Goal: Contribute content

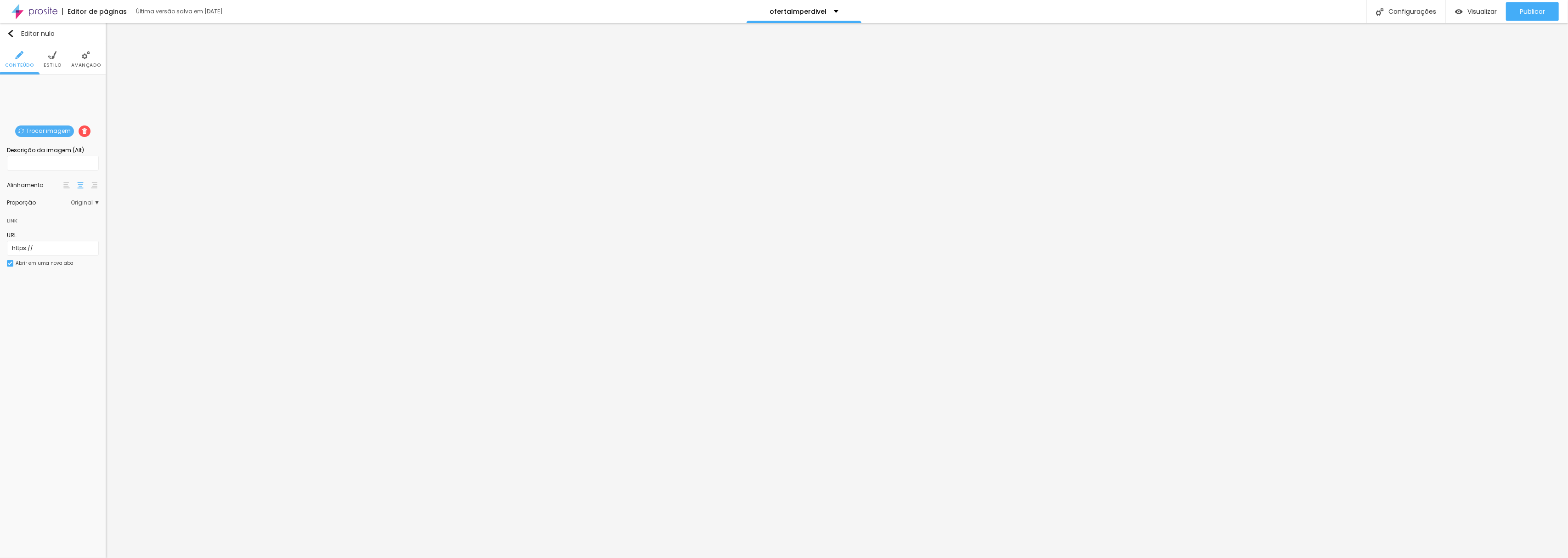
click at [54, 128] on font "Trocar imagem" at bounding box center [48, 131] width 45 height 8
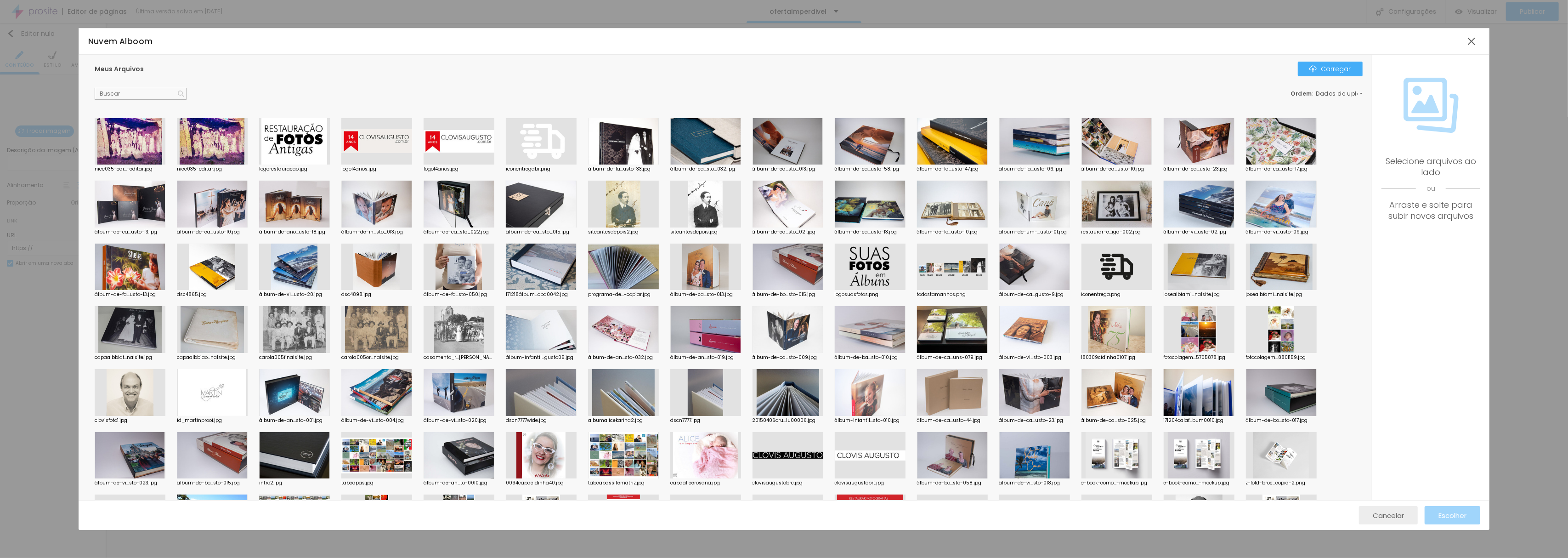
click at [1390, 515] on font "Cancelar" at bounding box center [1388, 515] width 31 height 10
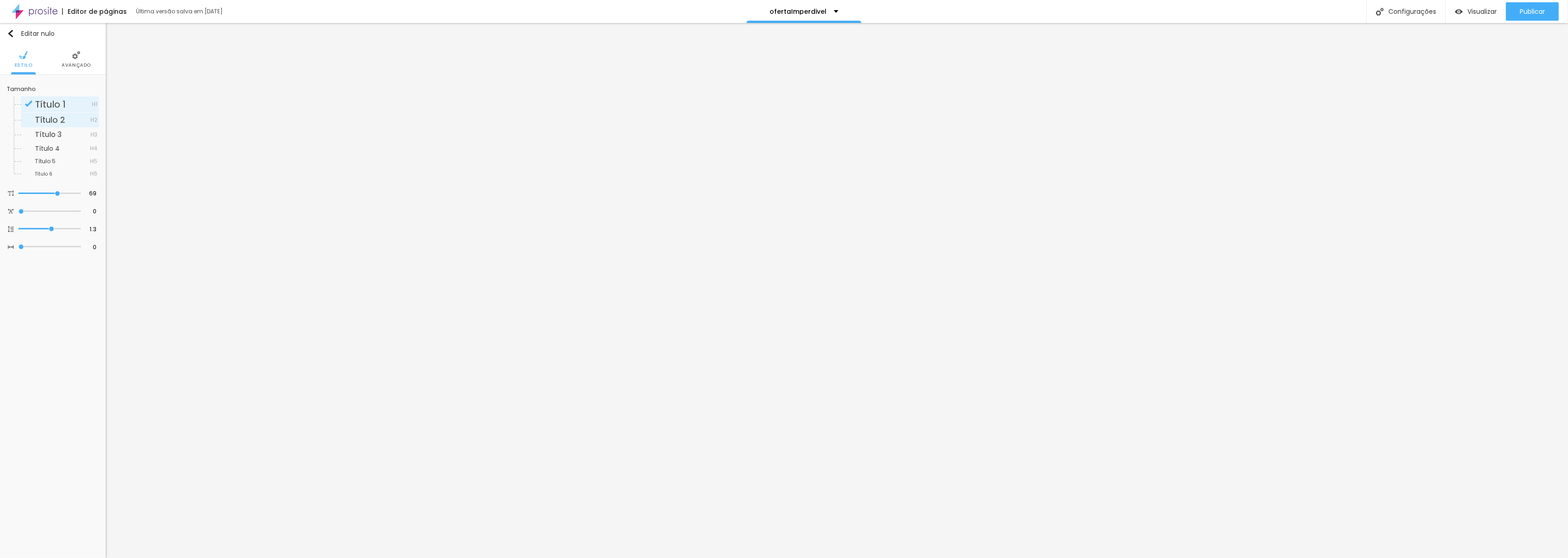
click at [58, 118] on font "Título 2" at bounding box center [50, 120] width 30 height 12
click at [54, 134] on font "Título 3" at bounding box center [48, 134] width 27 height 11
click at [50, 103] on font "Título 1" at bounding box center [50, 104] width 31 height 13
click at [52, 57] on img at bounding box center [52, 55] width 8 height 8
click at [52, 130] on font "Trocar imagem" at bounding box center [48, 131] width 45 height 8
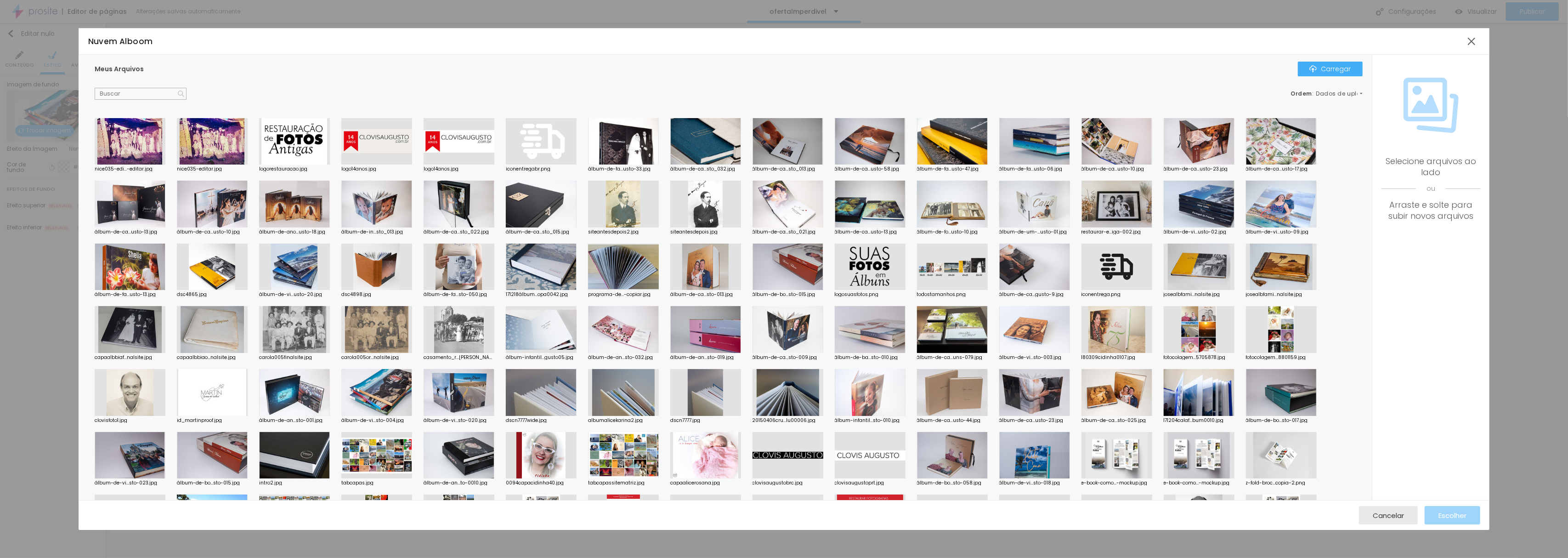
click at [877, 331] on div at bounding box center [869, 329] width 71 height 47
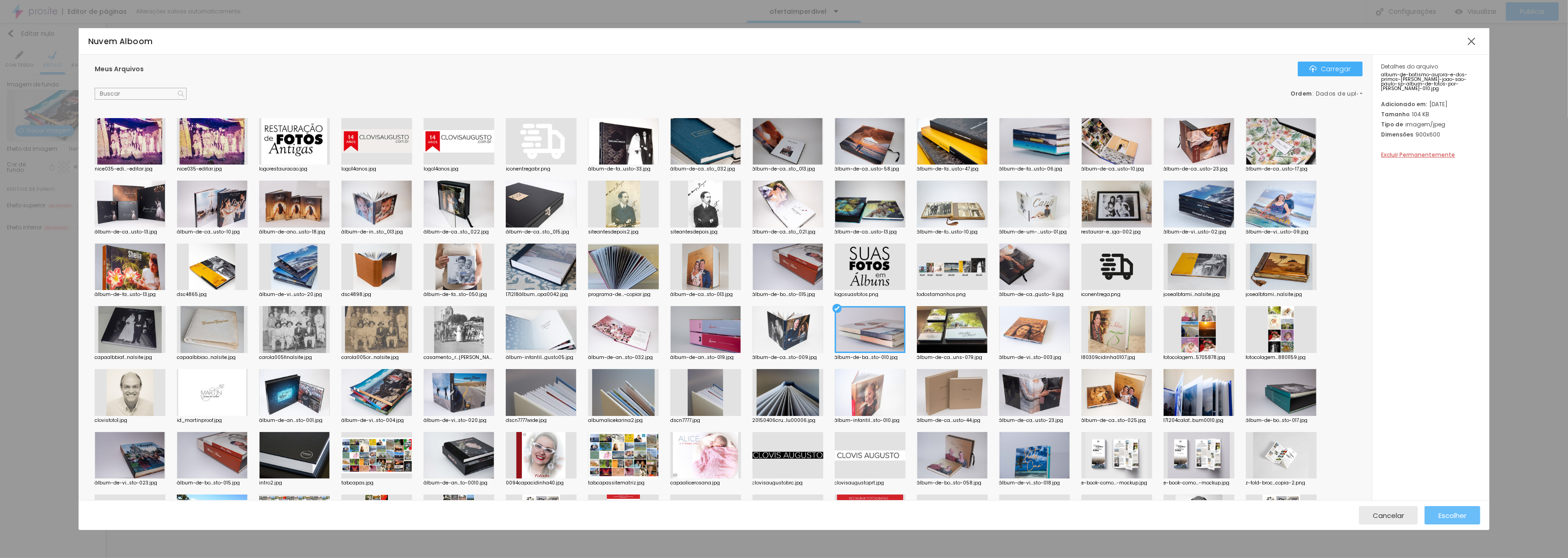
click at [1458, 513] on font "Escolher" at bounding box center [1452, 515] width 28 height 10
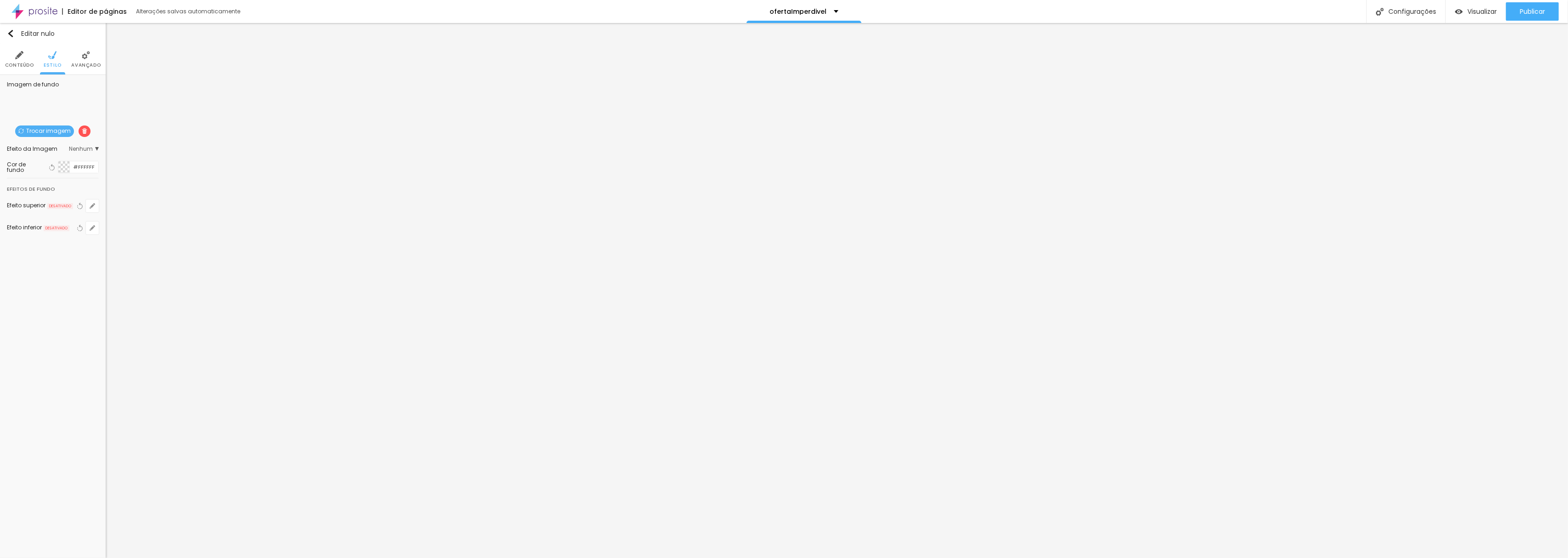
click at [83, 56] on img at bounding box center [86, 55] width 8 height 8
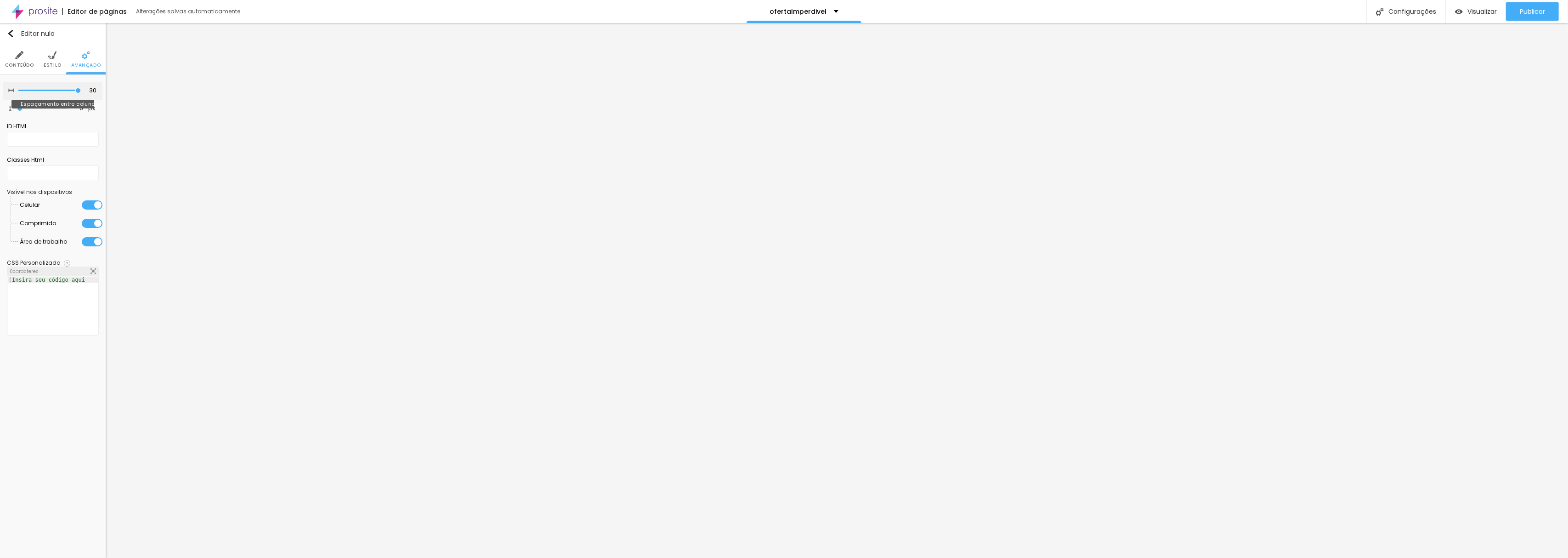
type input "25"
type input "20"
type input "15"
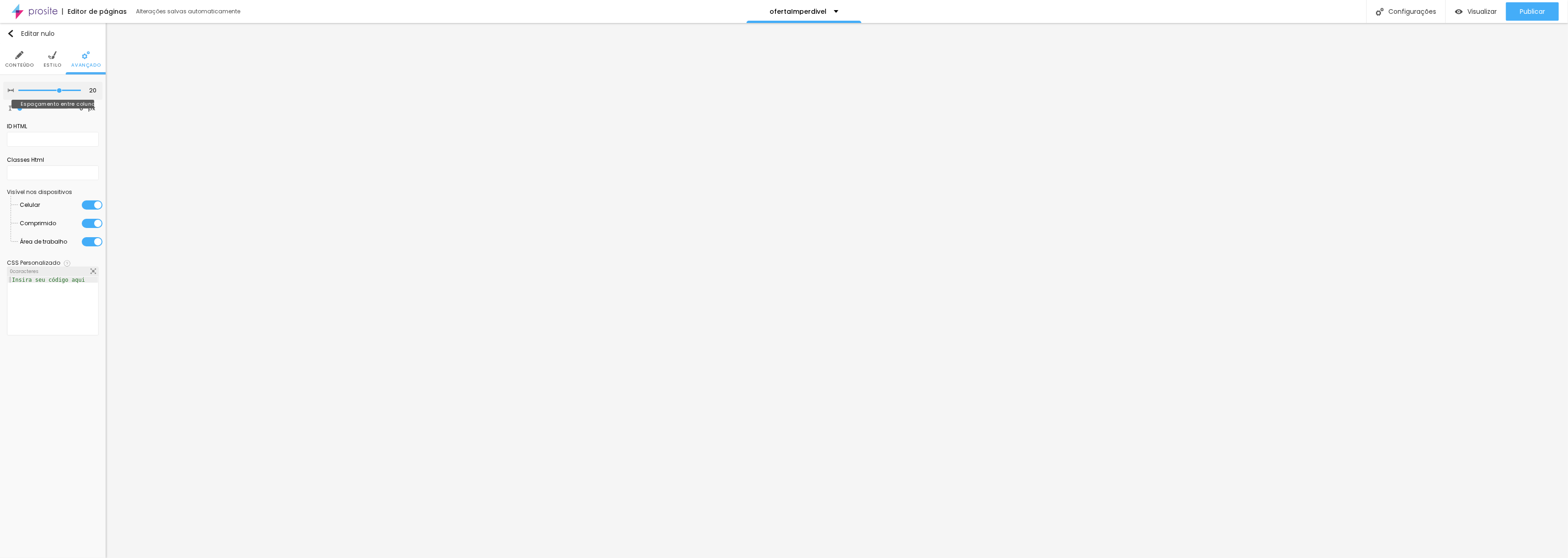
type input "15"
type input "10"
type input "5"
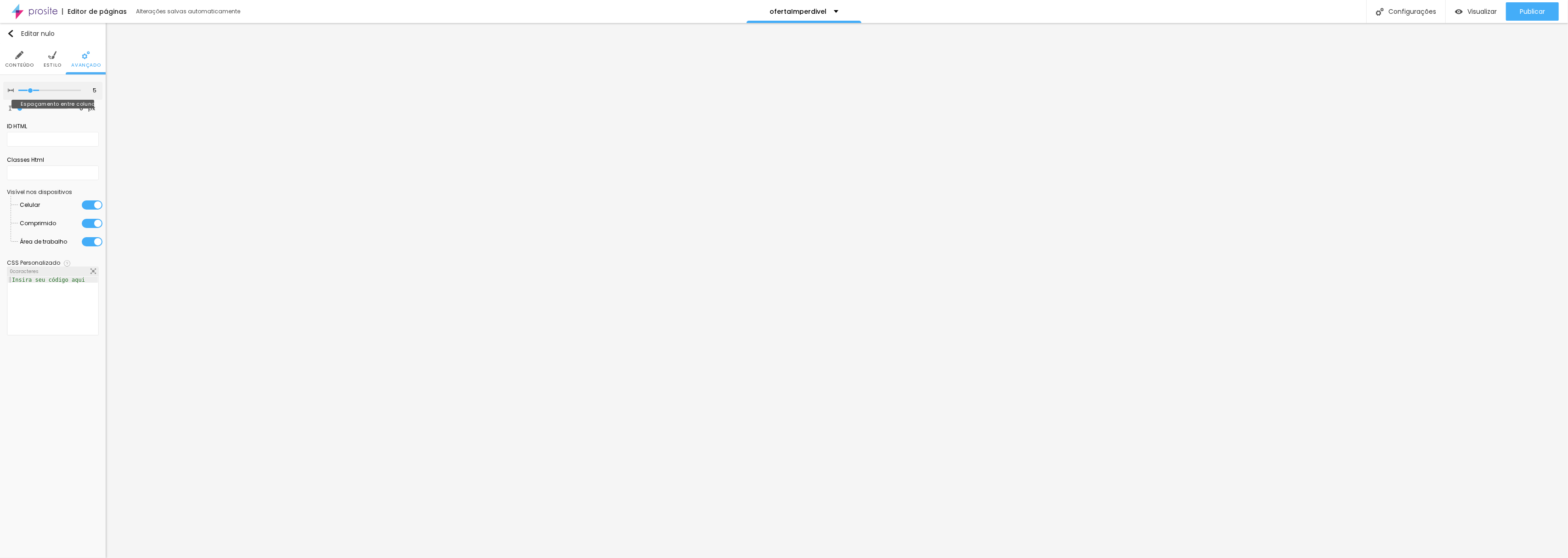
type input "0"
type input "5"
type input "15"
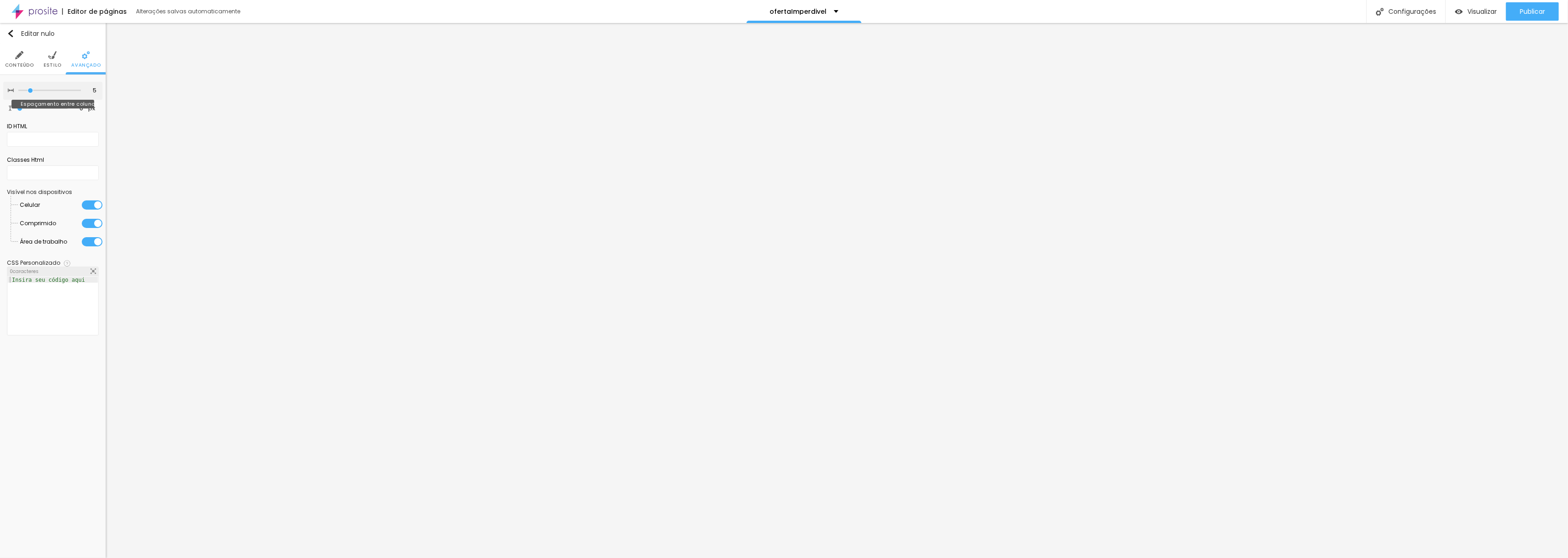
type input "15"
type input "25"
type input "30"
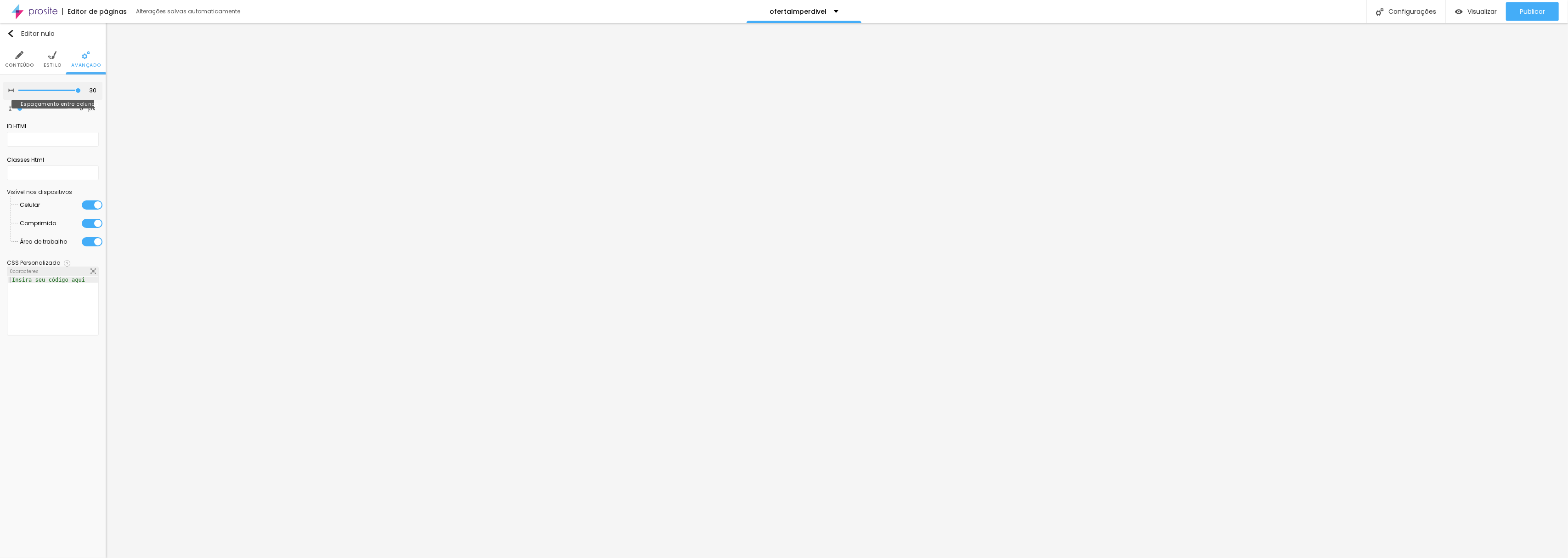
type input "25"
type input "20"
type input "15"
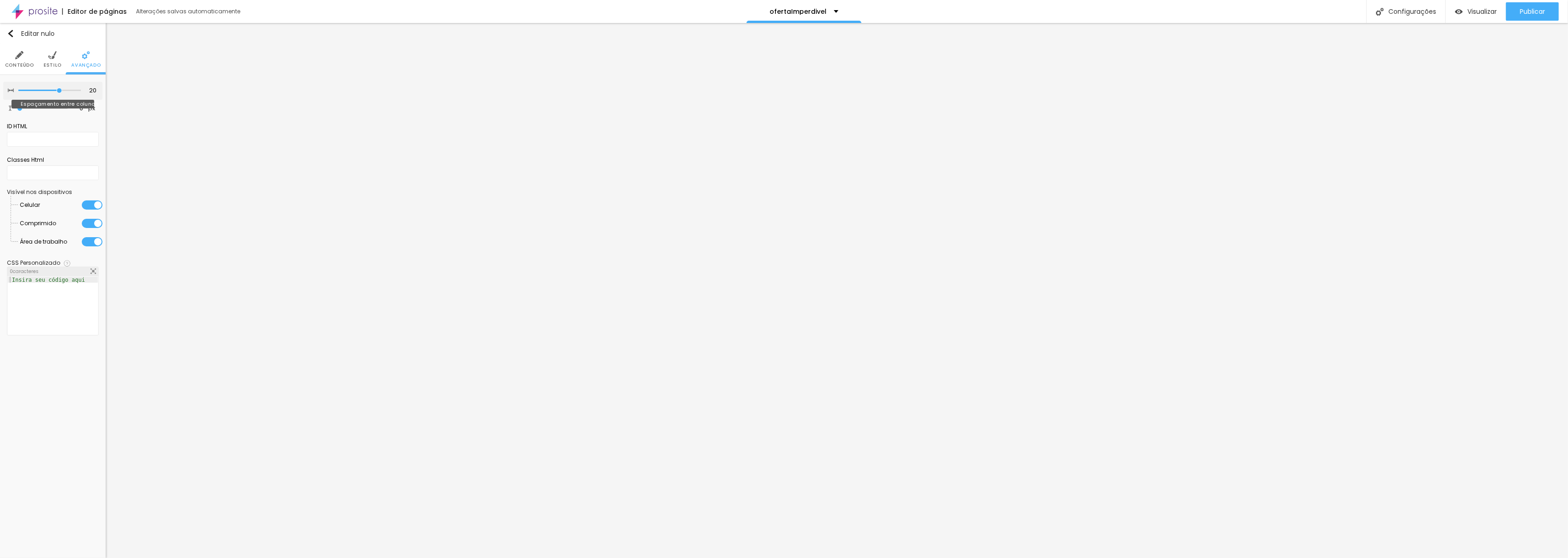
type input "15"
type input "10"
type input "5"
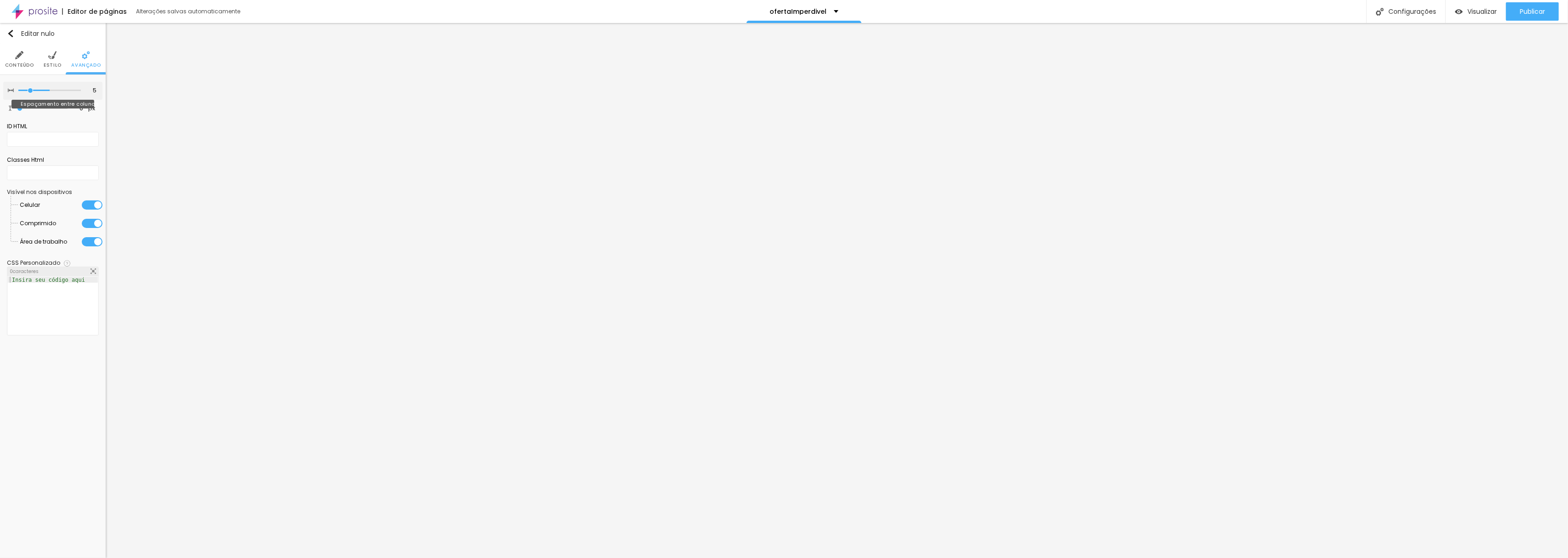
type input "0"
type input "10"
type input "15"
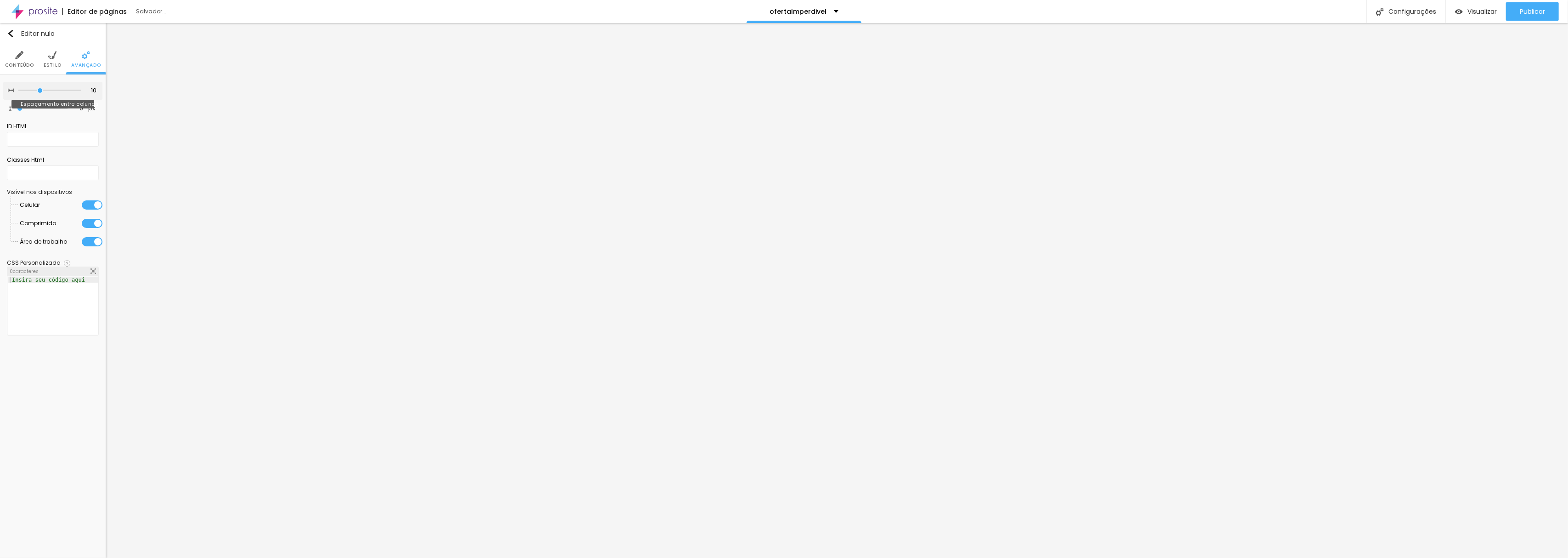
type input "15"
type input "20"
type input "25"
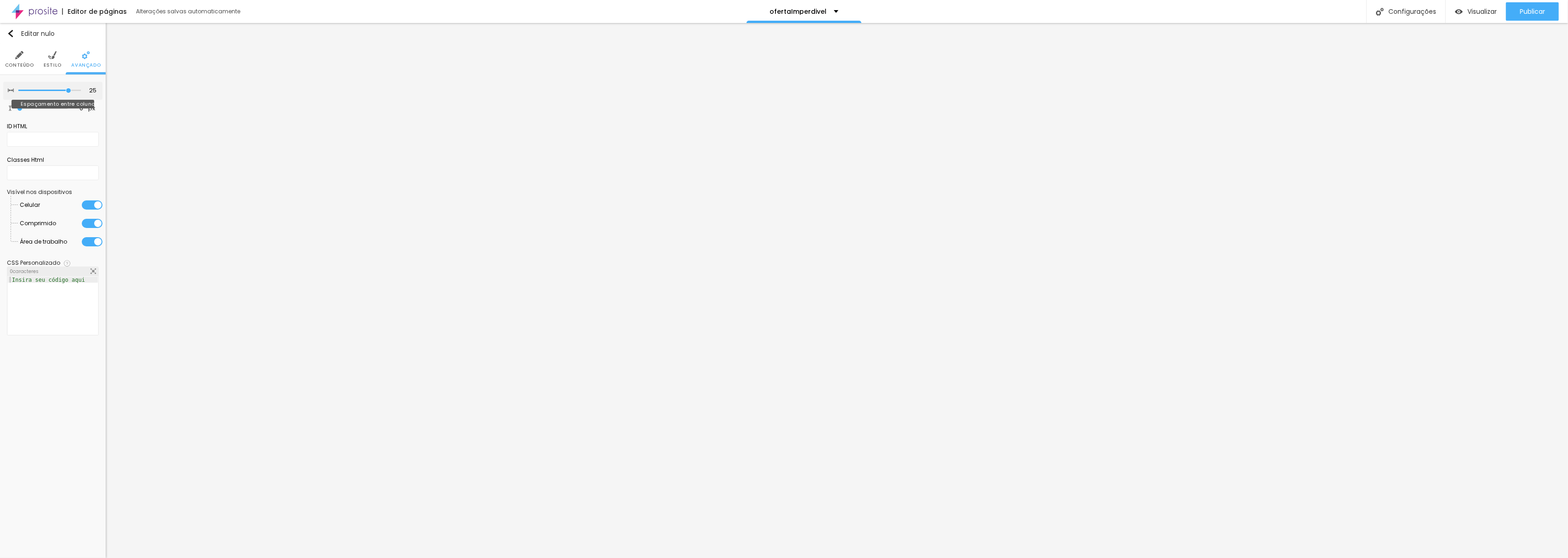
type input "30"
drag, startPoint x: 77, startPoint y: 90, endPoint x: 78, endPoint y: 85, distance: 5.1
click at [78, 88] on input "range" at bounding box center [49, 90] width 63 height 5
type input "32"
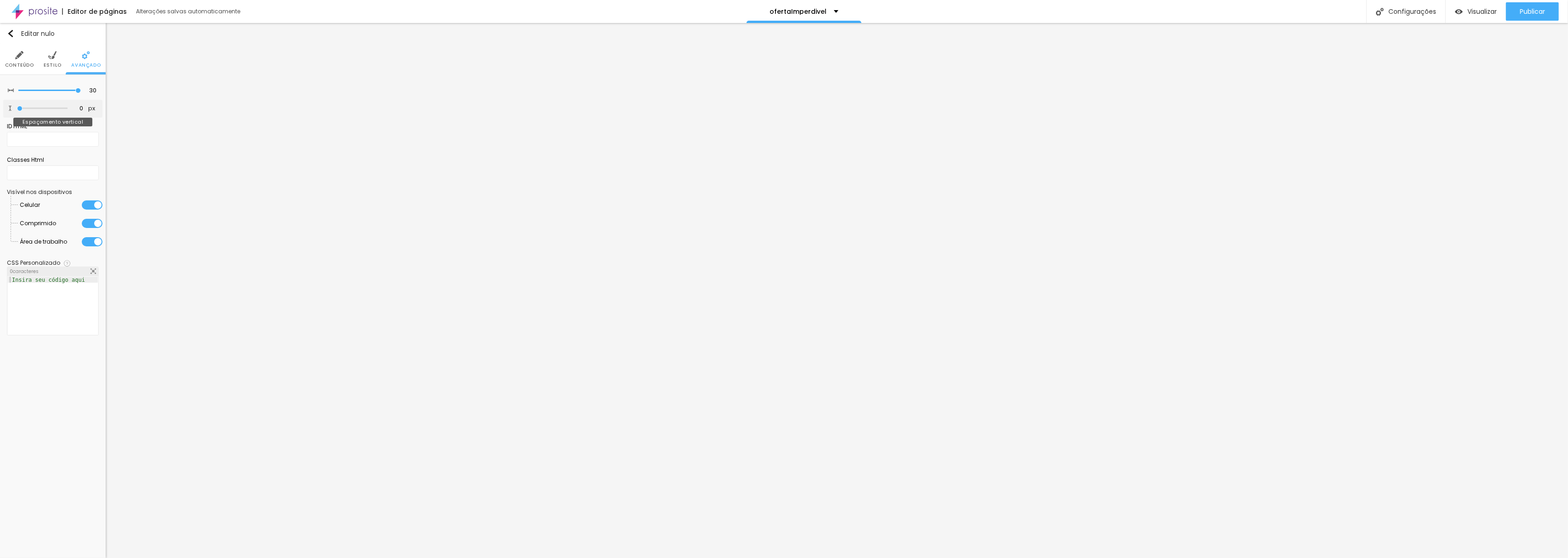
type input "32"
type input "46"
type input "81"
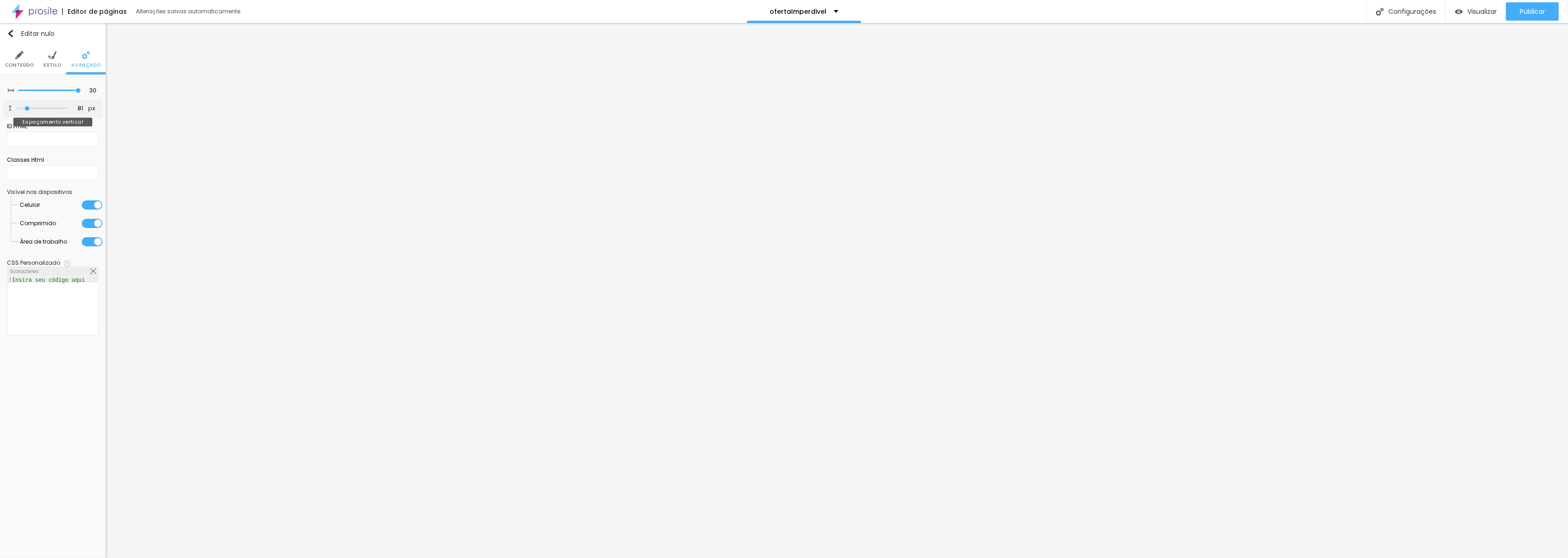
type input "130"
type input "159"
type input "264"
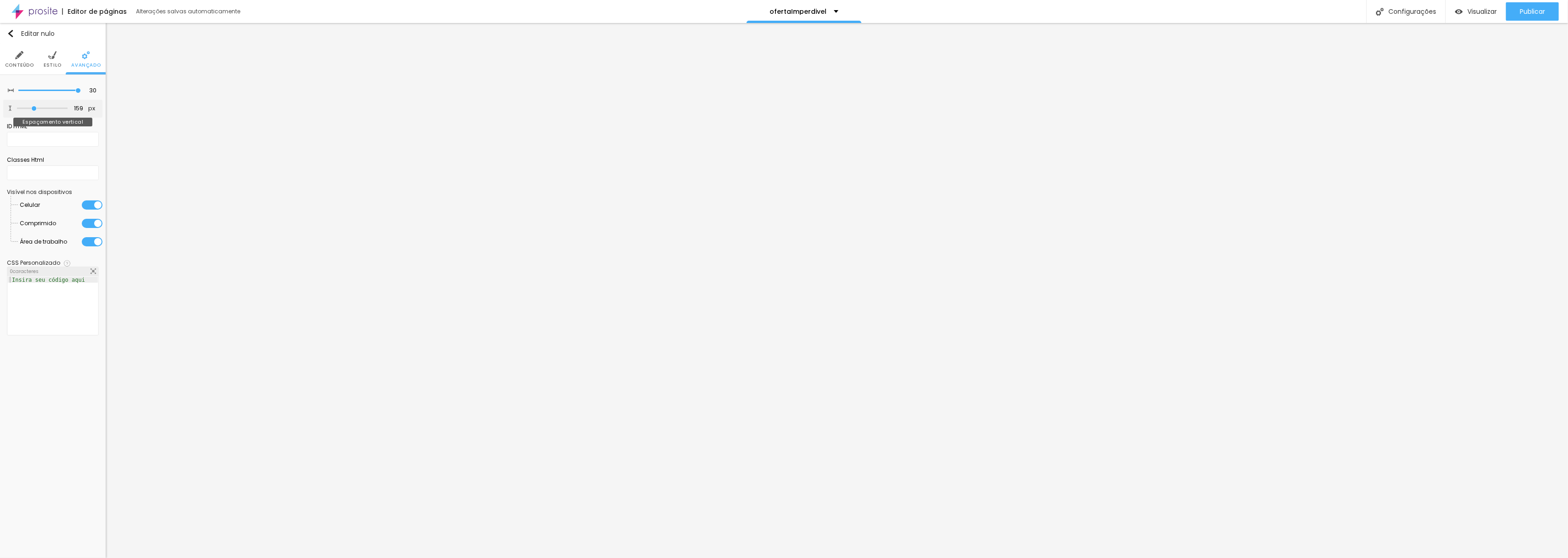
type input "264"
type input "341"
type input "397"
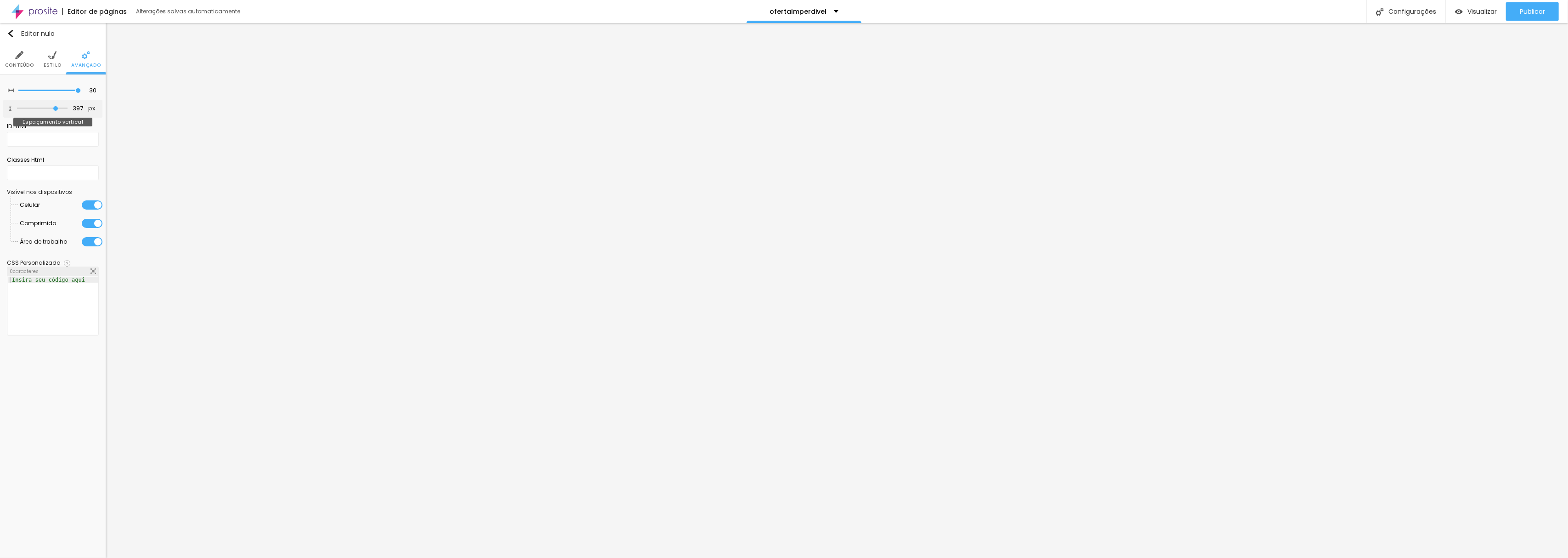
type input "500"
drag, startPoint x: 22, startPoint y: 107, endPoint x: 186, endPoint y: 94, distance: 164.5
click at [68, 106] on input "range" at bounding box center [42, 108] width 51 height 5
drag, startPoint x: 65, startPoint y: 112, endPoint x: 34, endPoint y: 110, distance: 31.1
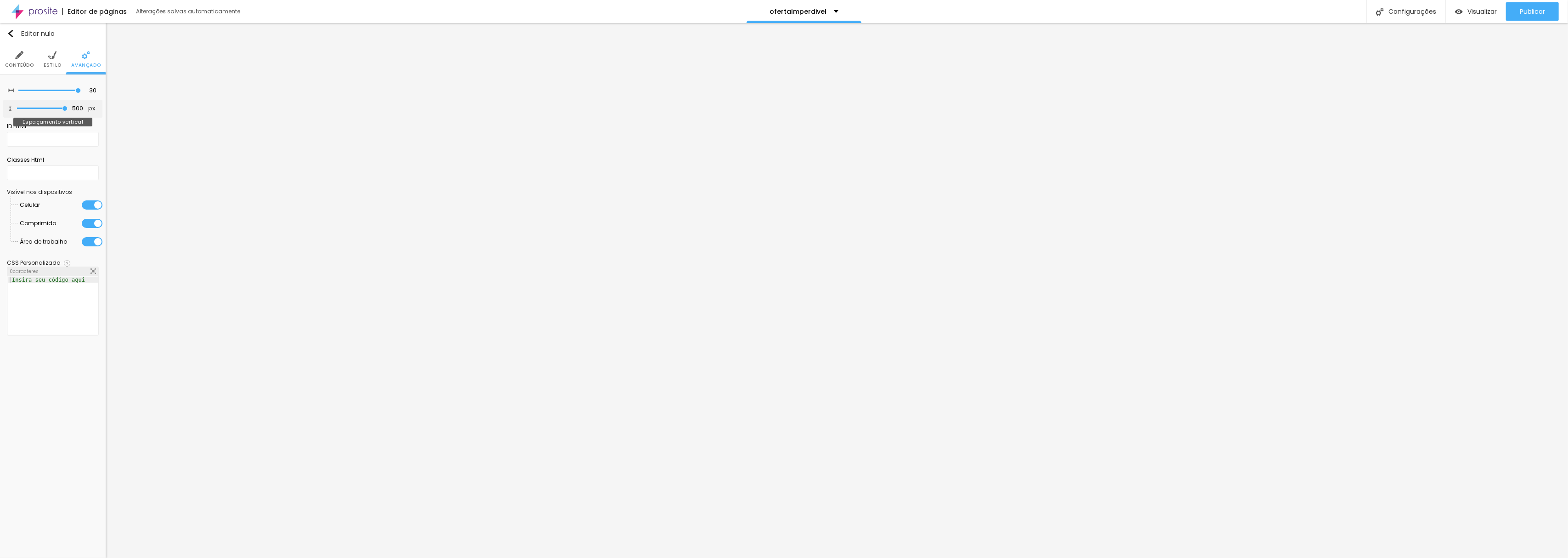
click at [34, 110] on div at bounding box center [42, 108] width 51 height 9
type input "454"
type input "446"
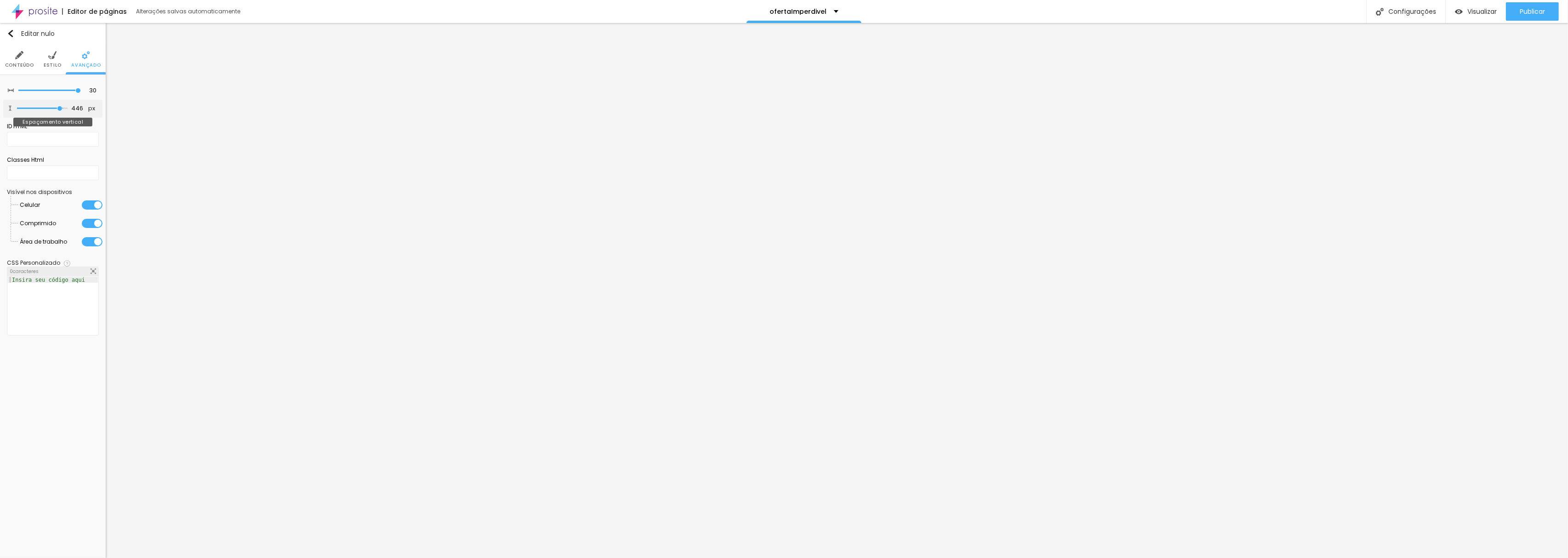
type input "411"
type input "390"
type input "341"
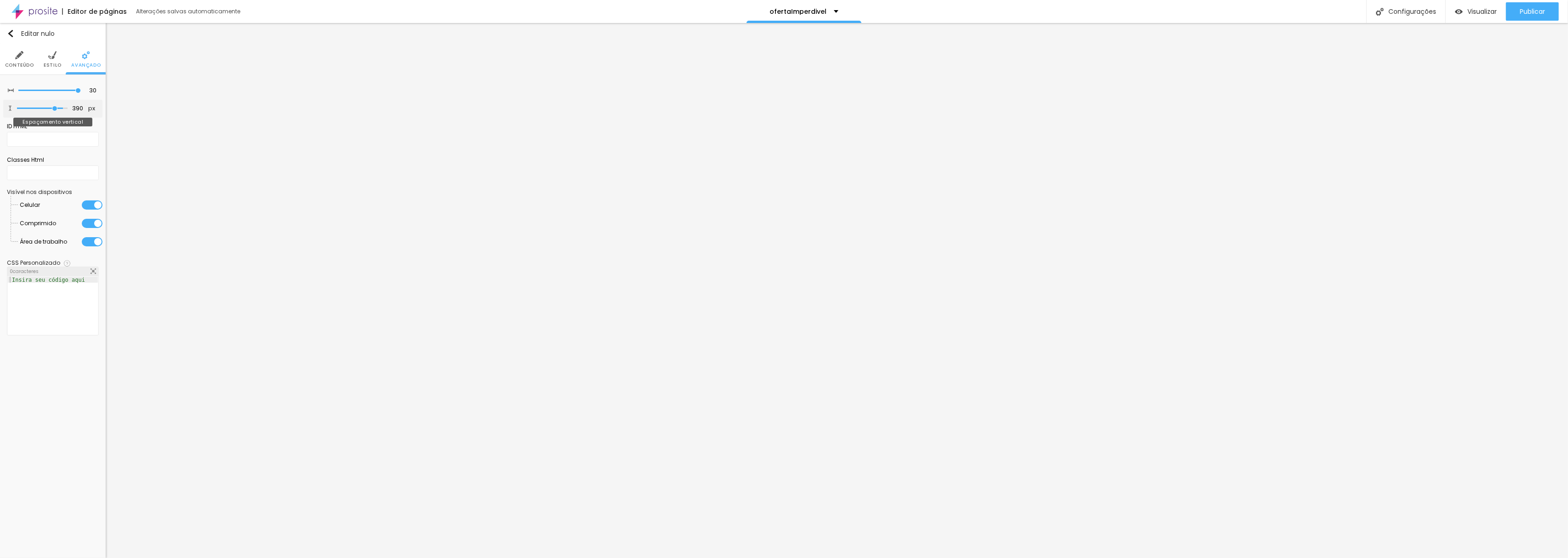
type input "341"
type input "292"
type input "271"
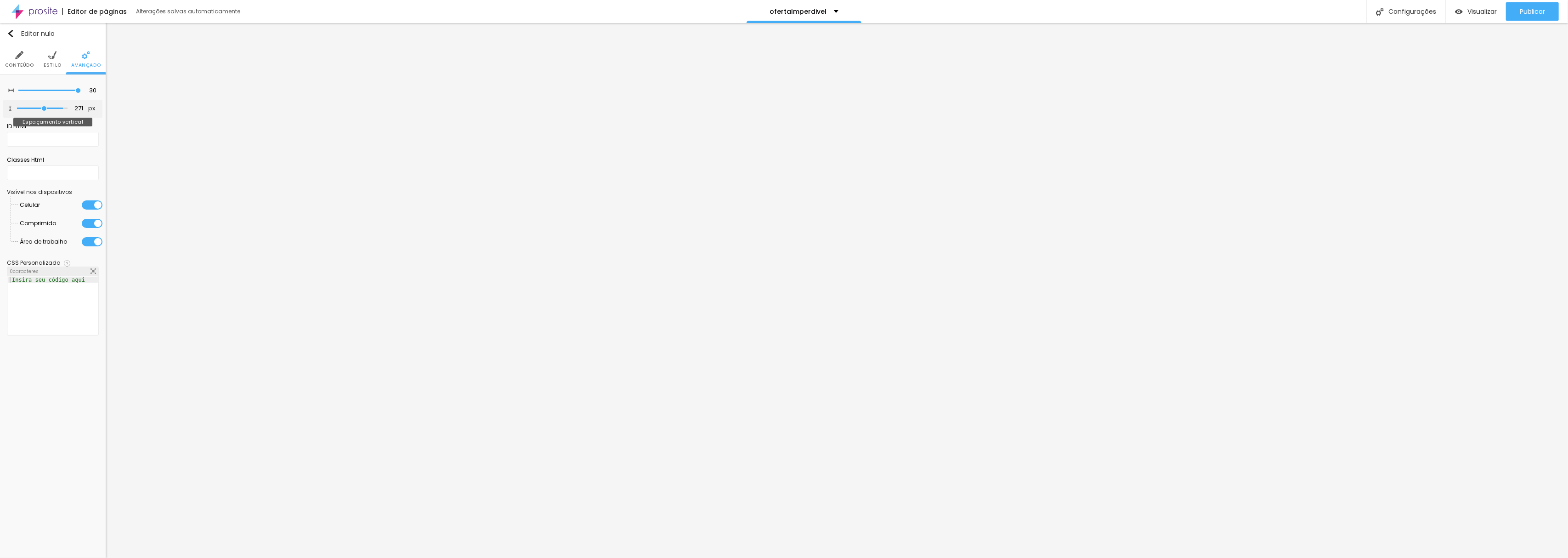
type input "236"
type input "222"
type input "215"
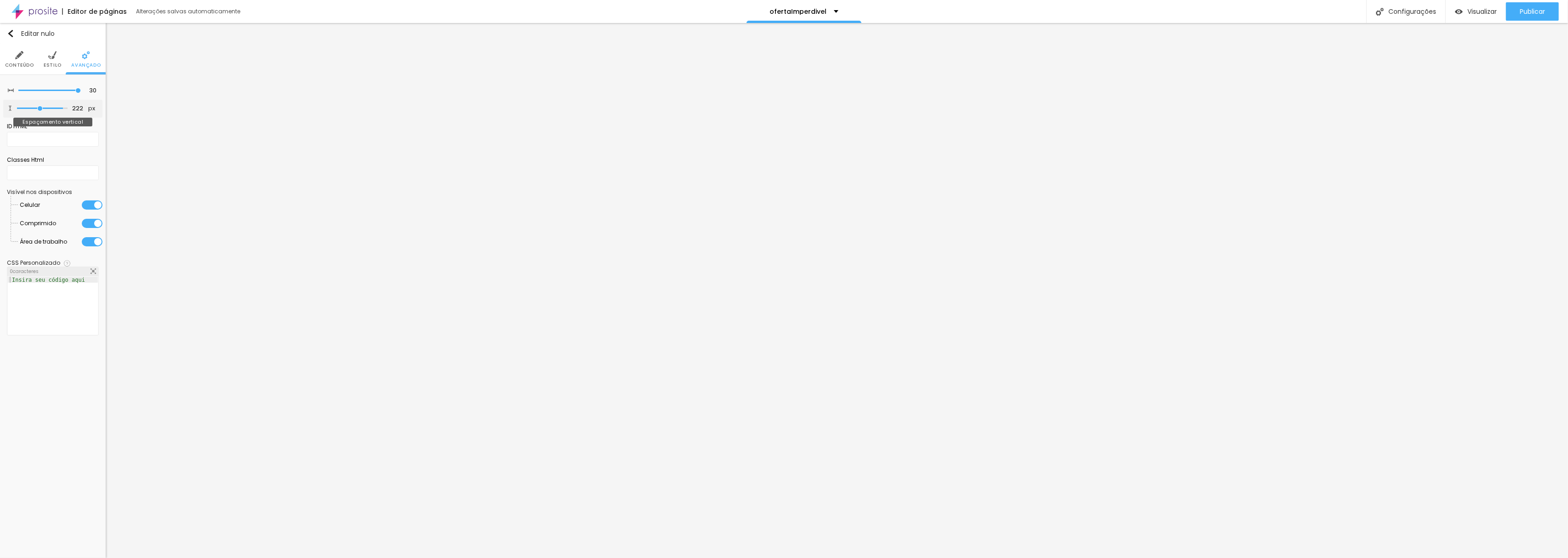
type input "215"
type input "208"
type input "194"
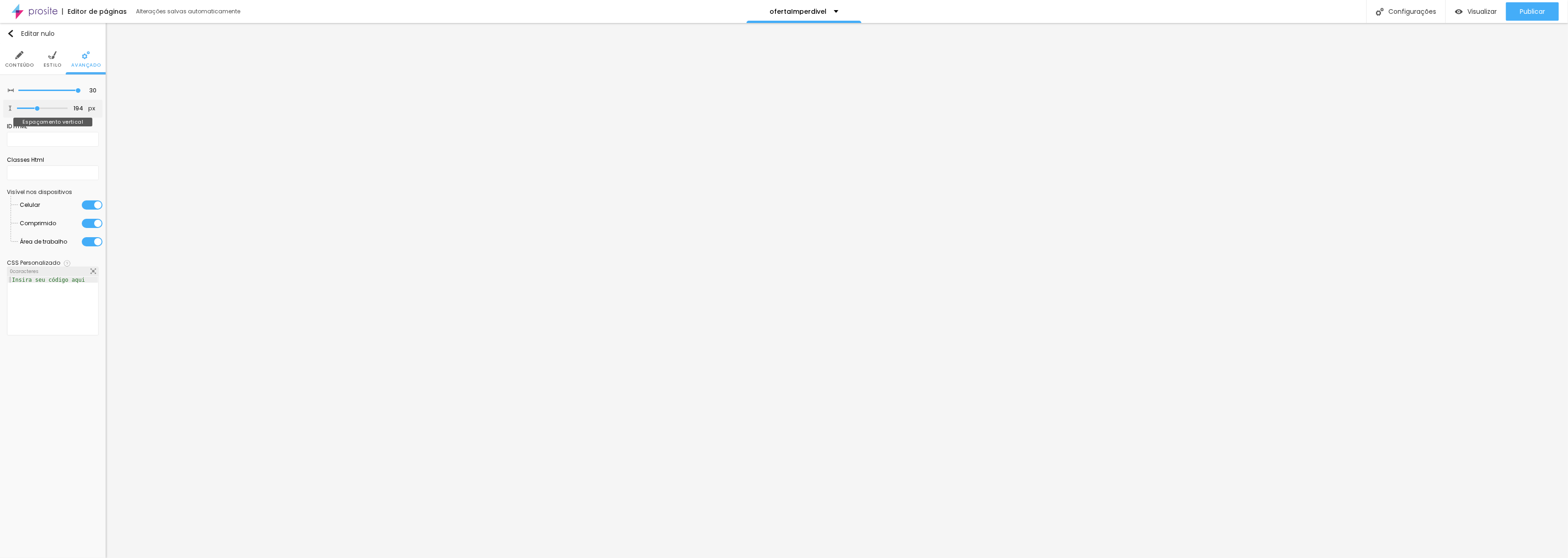
type input "201"
type input "229"
type input "236"
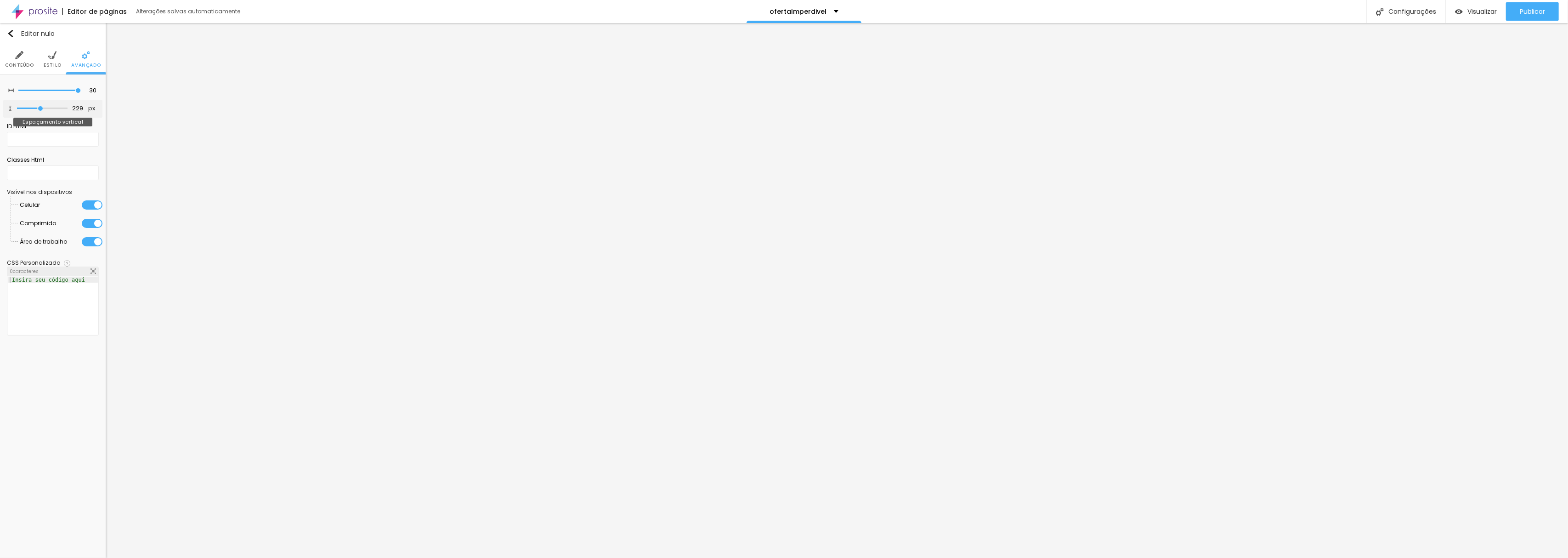
type input "236"
type input "264"
type input "285"
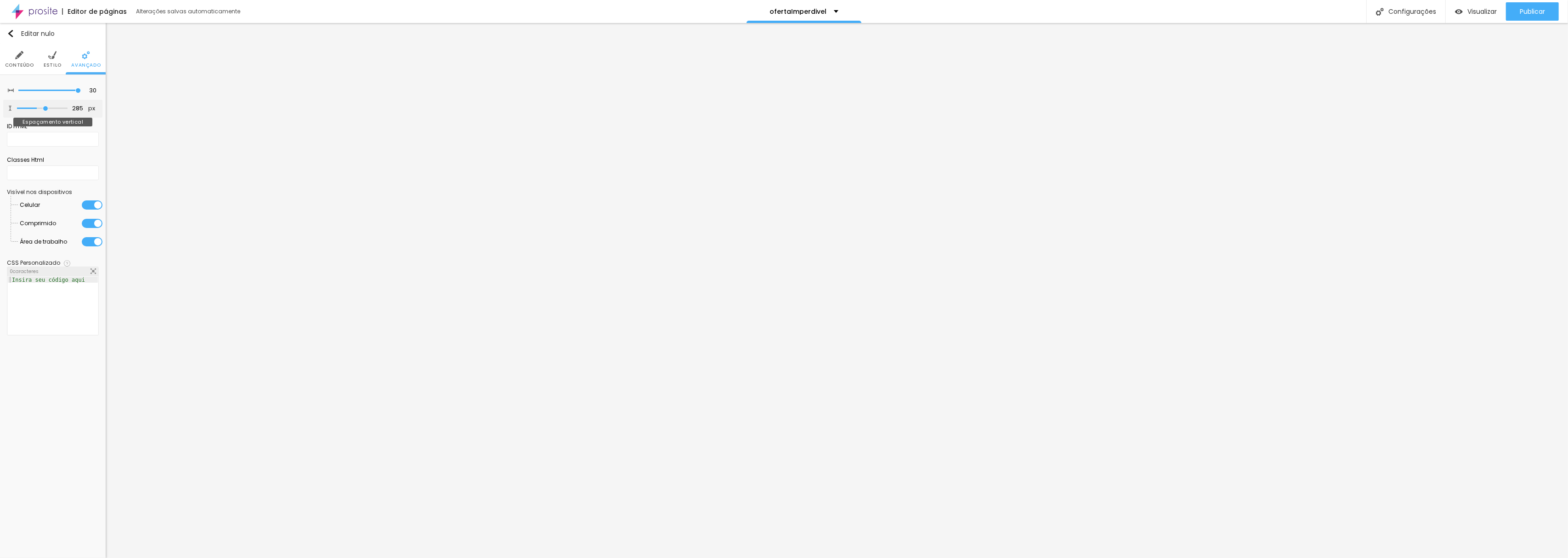
type input "327"
type input "362"
type input "376"
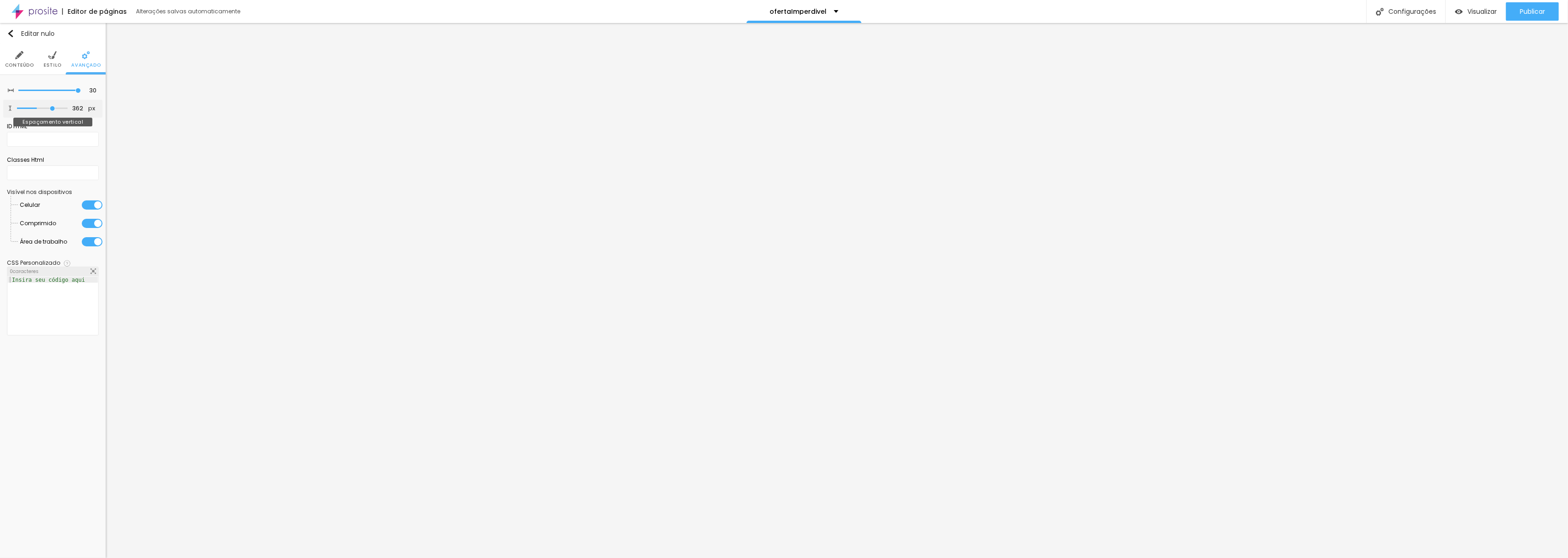
type input "376"
type input "397"
type input "411"
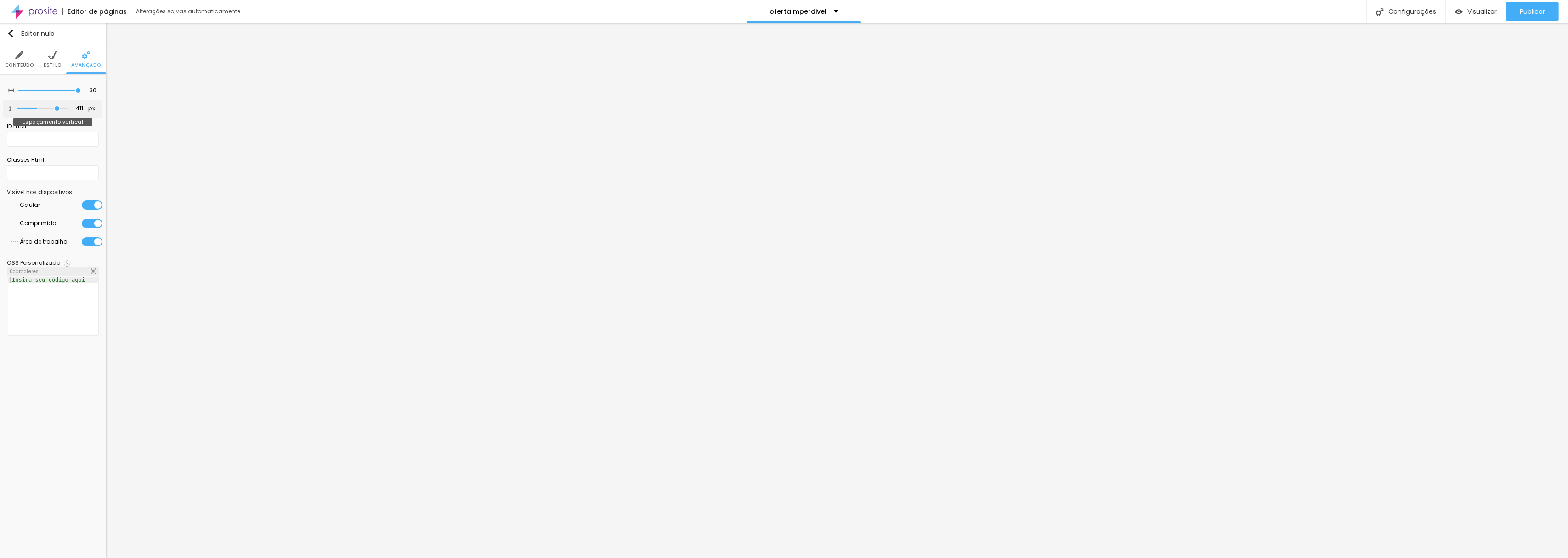
type input "418"
type input "425"
type input "432"
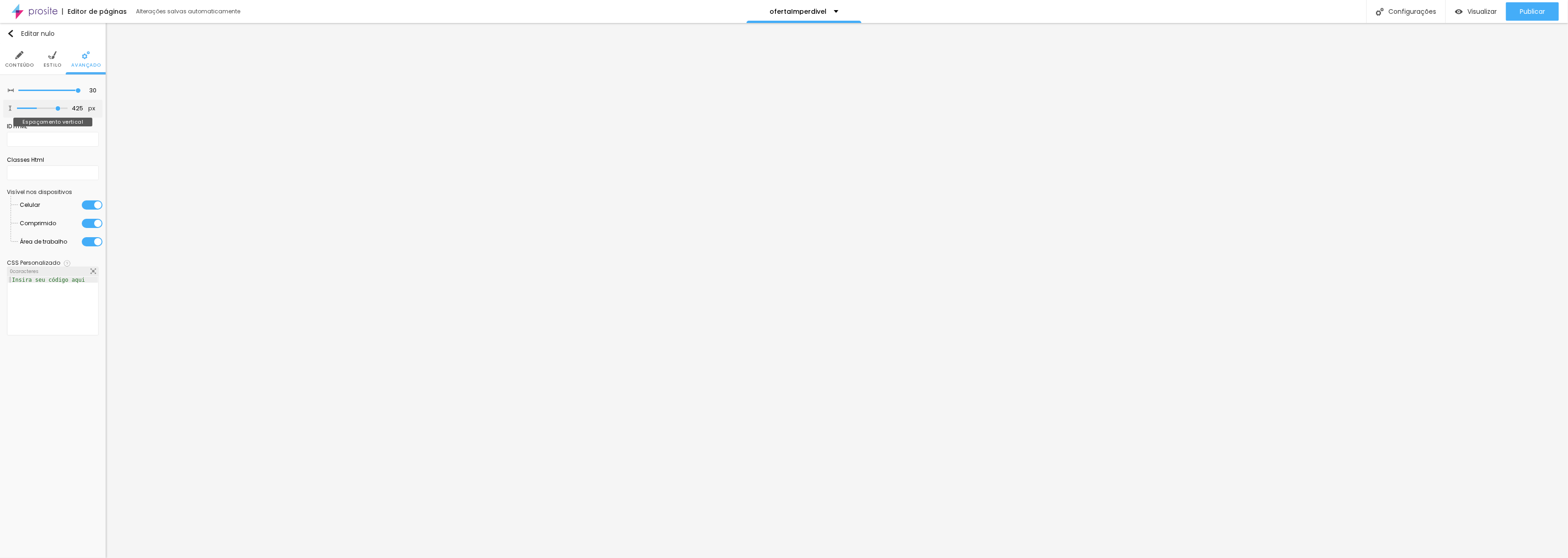
type input "432"
type input "447"
type input "454"
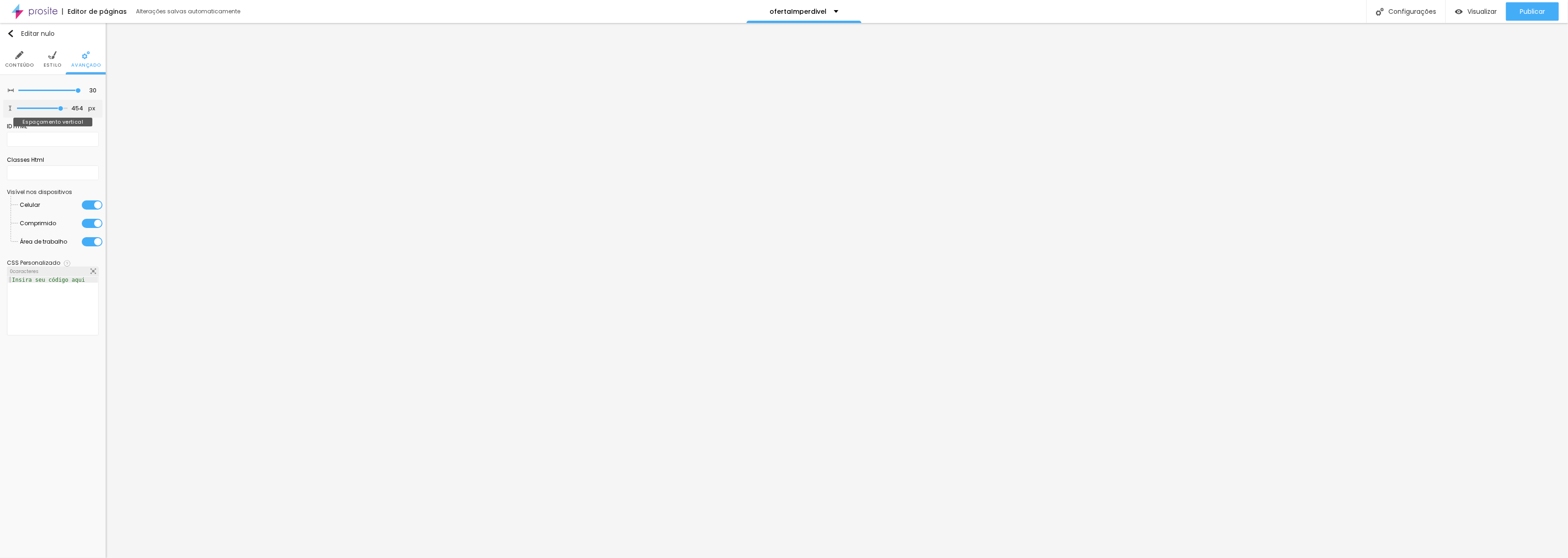
type input "461"
type input "468"
type input "475"
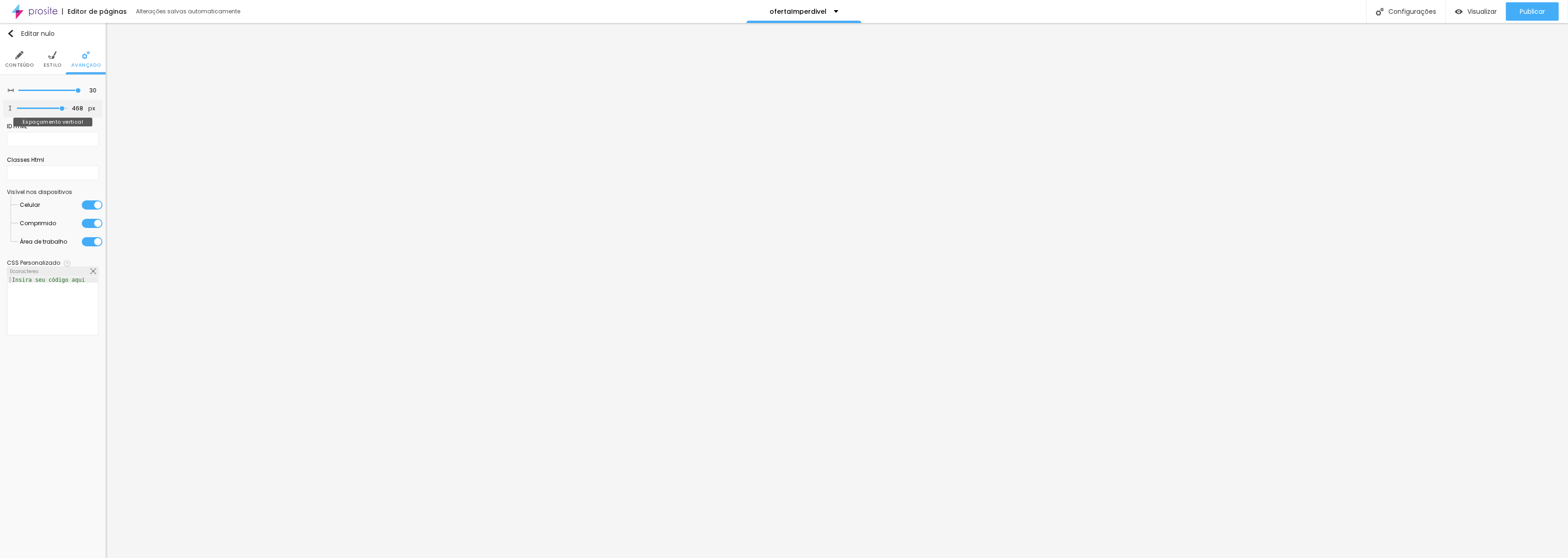
type input "475"
type input "482"
type input "489"
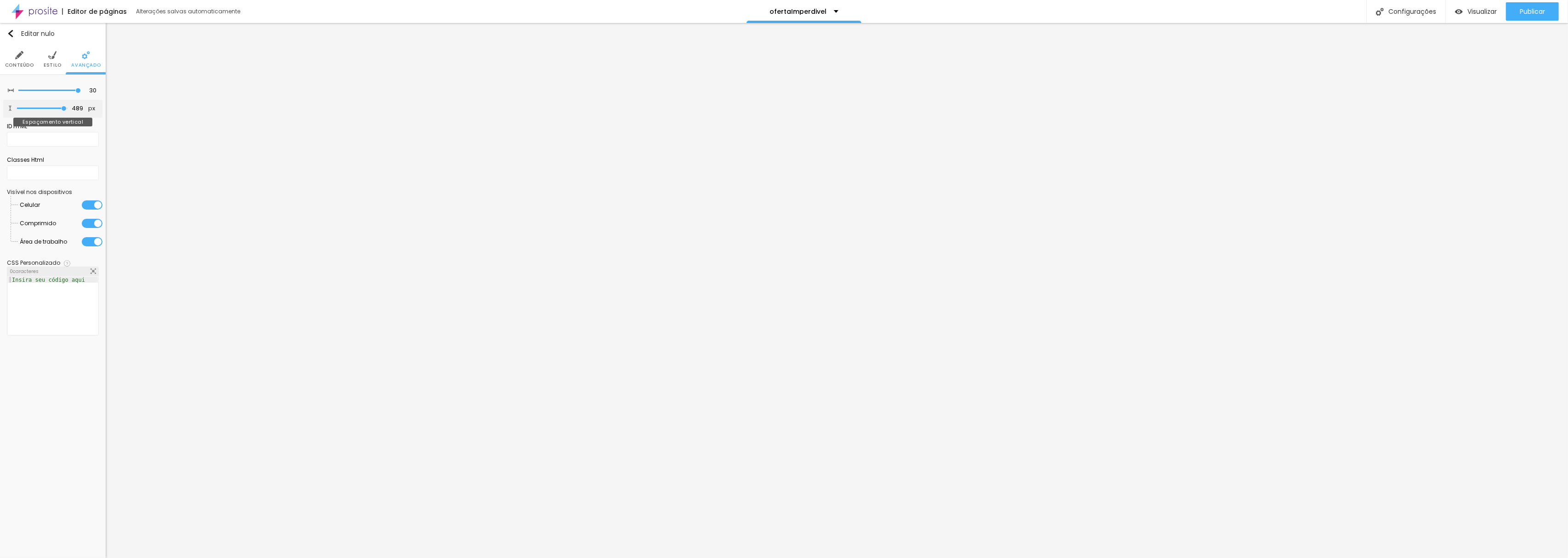
type input "496"
type input "500"
type input "496"
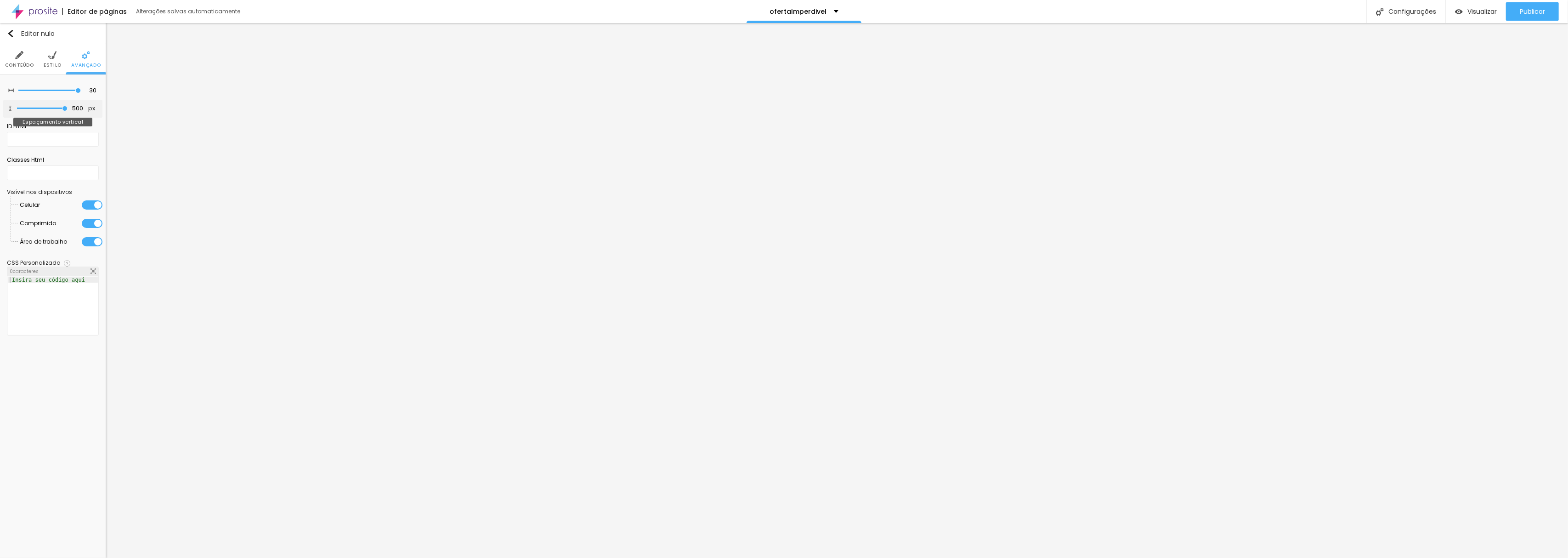
type input "496"
type input "489"
type input "482"
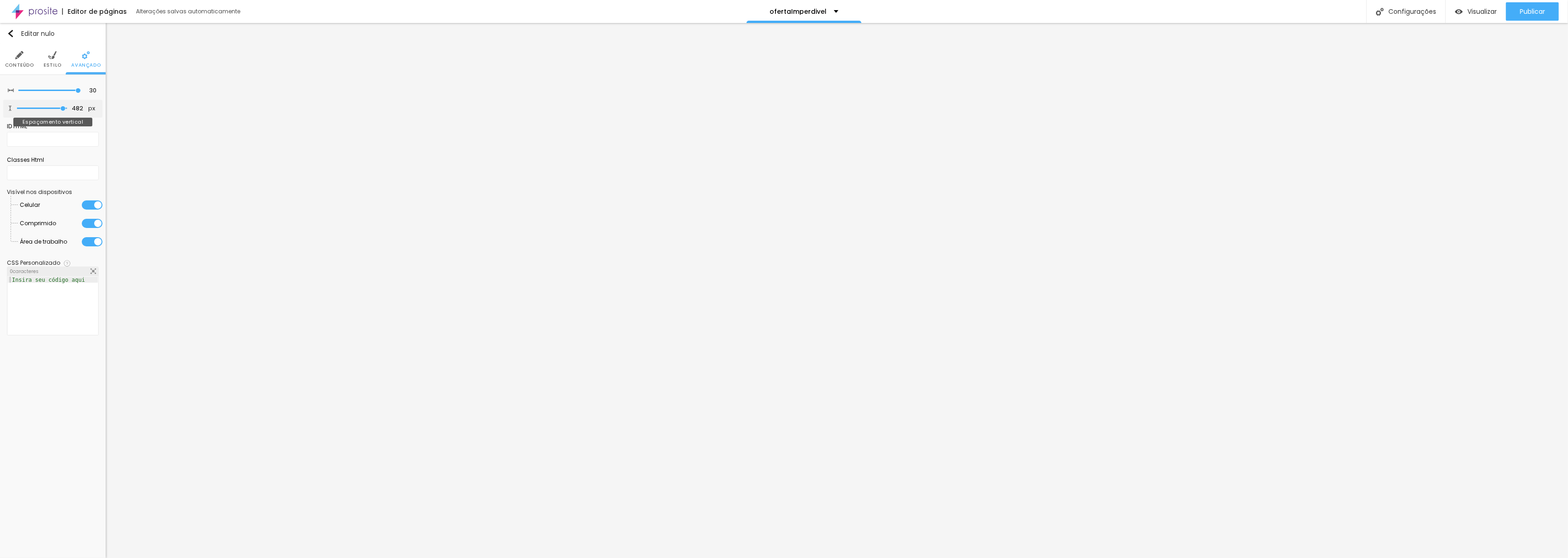
type input "475"
type input "461"
type input "454"
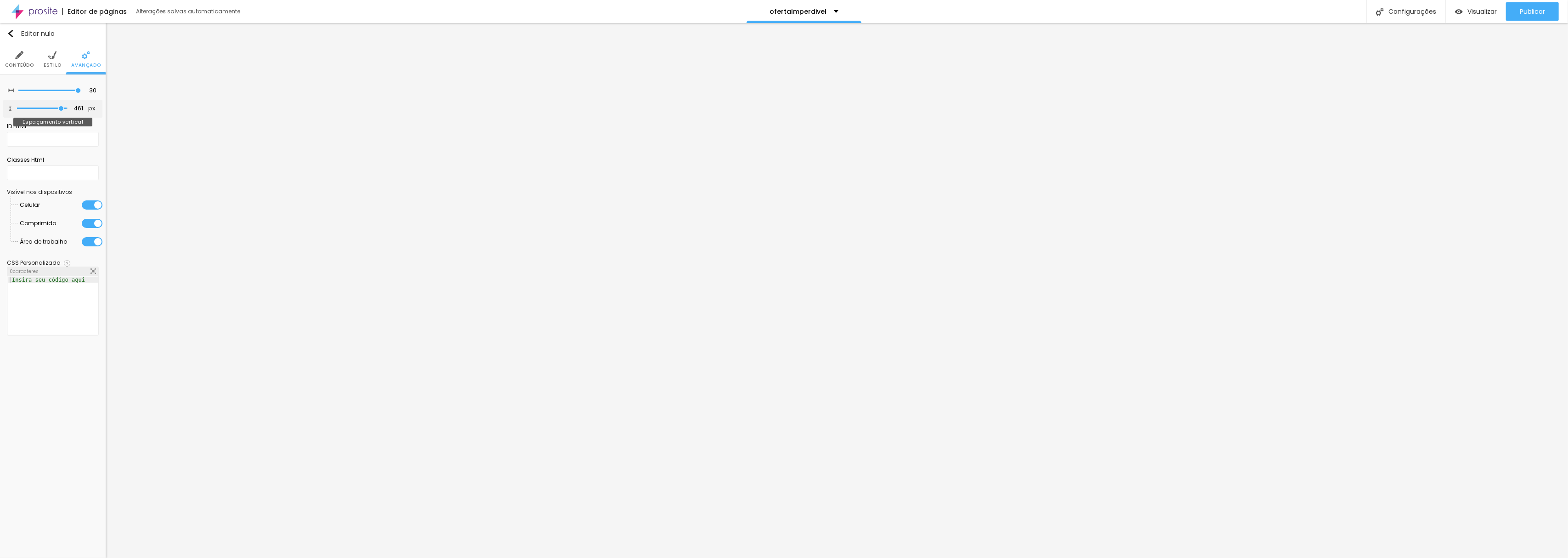
type input "454"
type input "440"
type input "432"
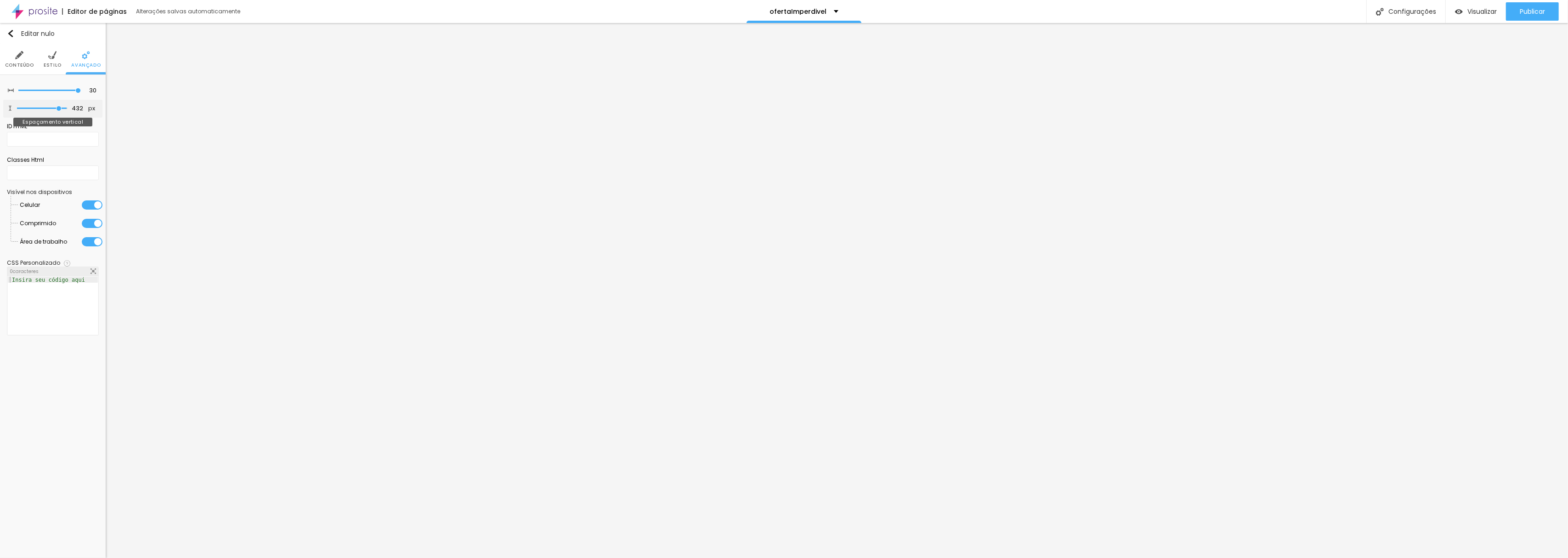
type input "425"
drag, startPoint x: 61, startPoint y: 108, endPoint x: 58, endPoint y: 104, distance: 5.0
type input "425"
click at [58, 106] on input "range" at bounding box center [42, 108] width 51 height 5
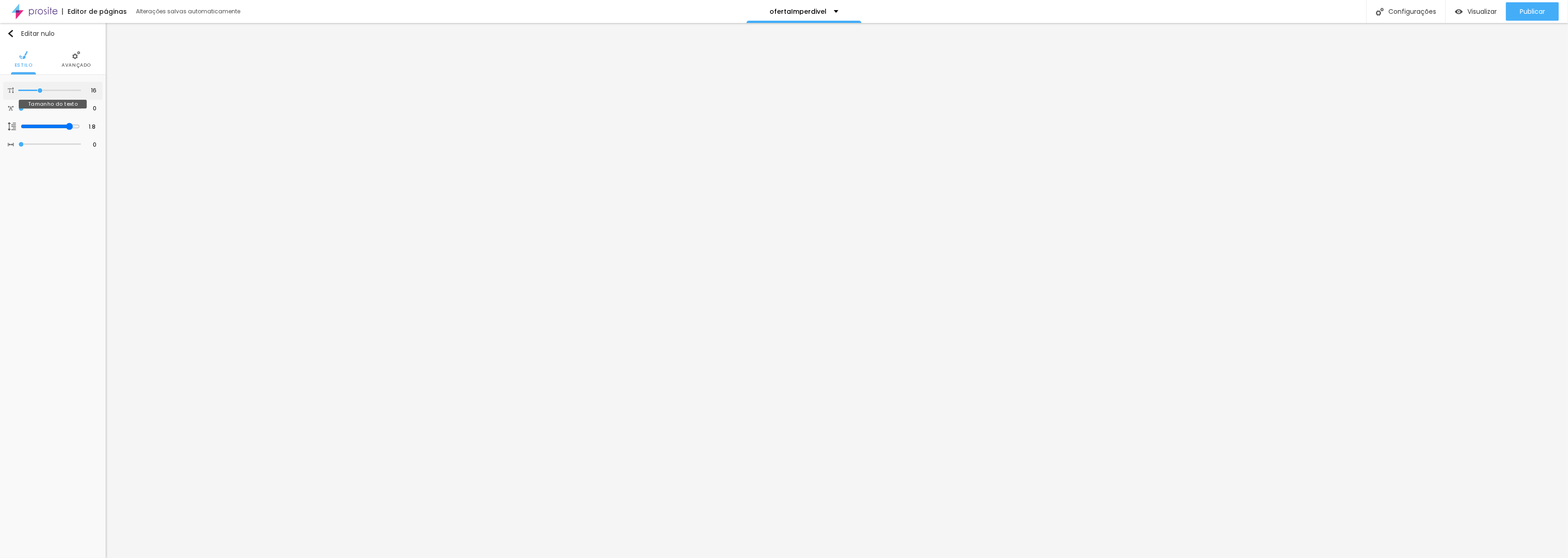
type input "15"
type input "16"
type input "17"
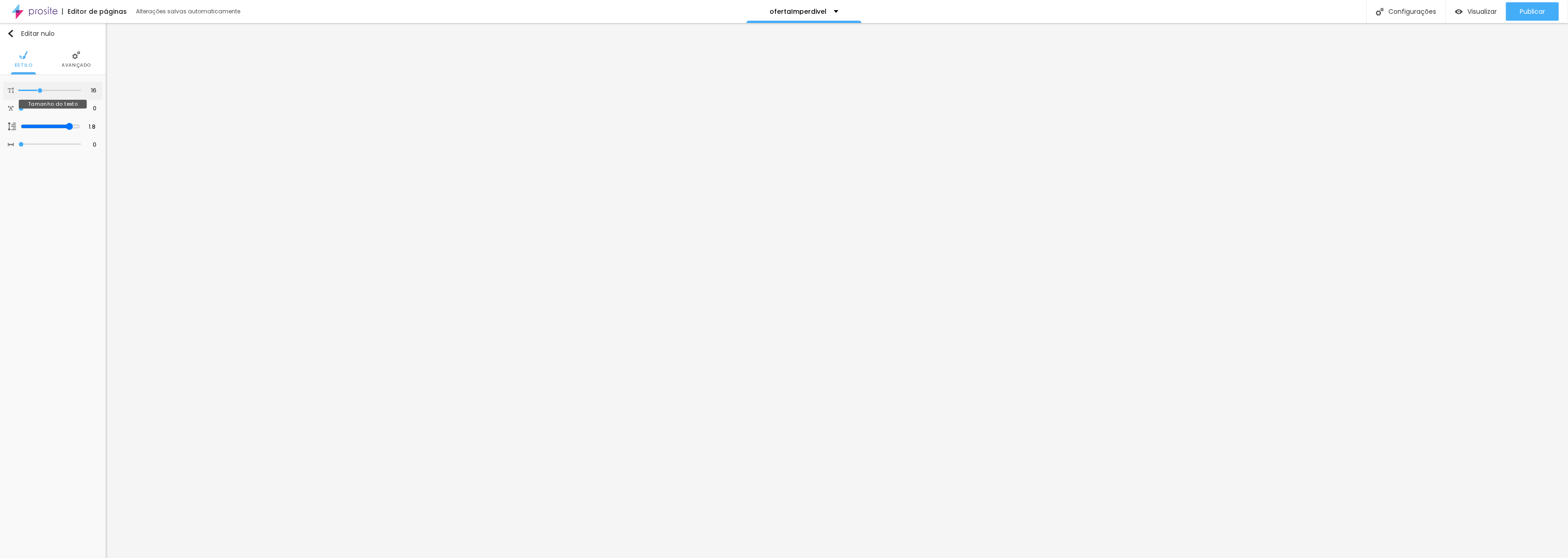
type input "17"
type input "18"
type input "19"
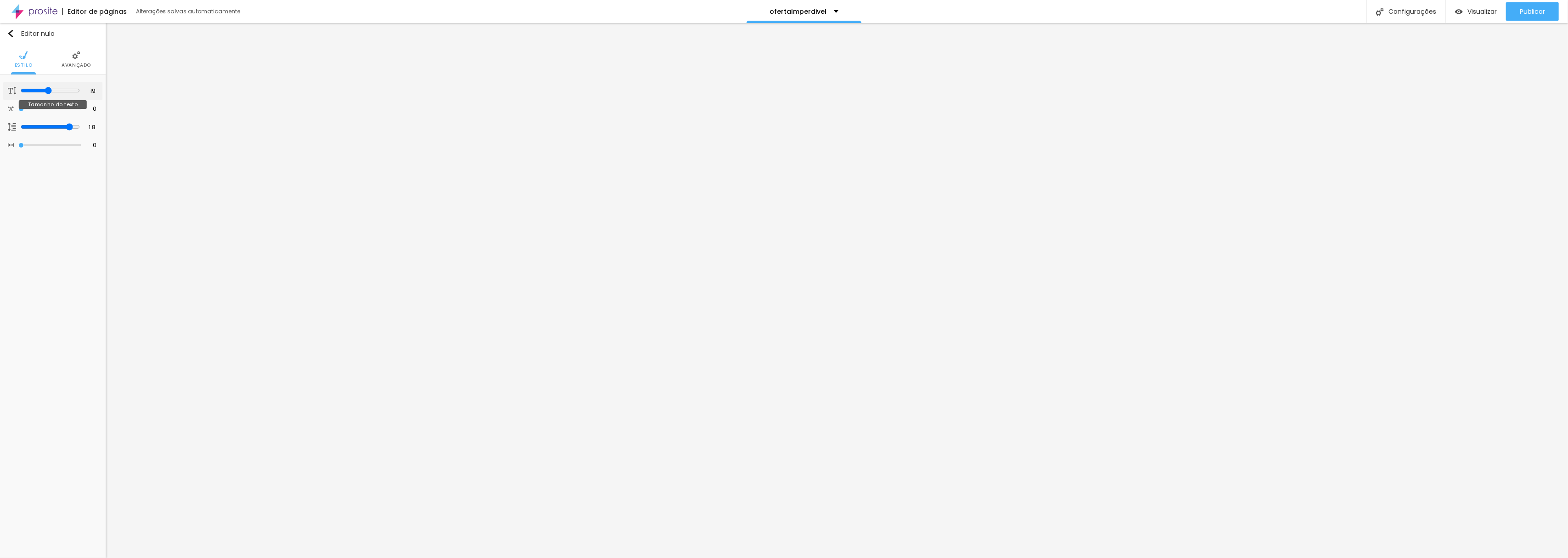
type input "20"
type input "22"
type input "23"
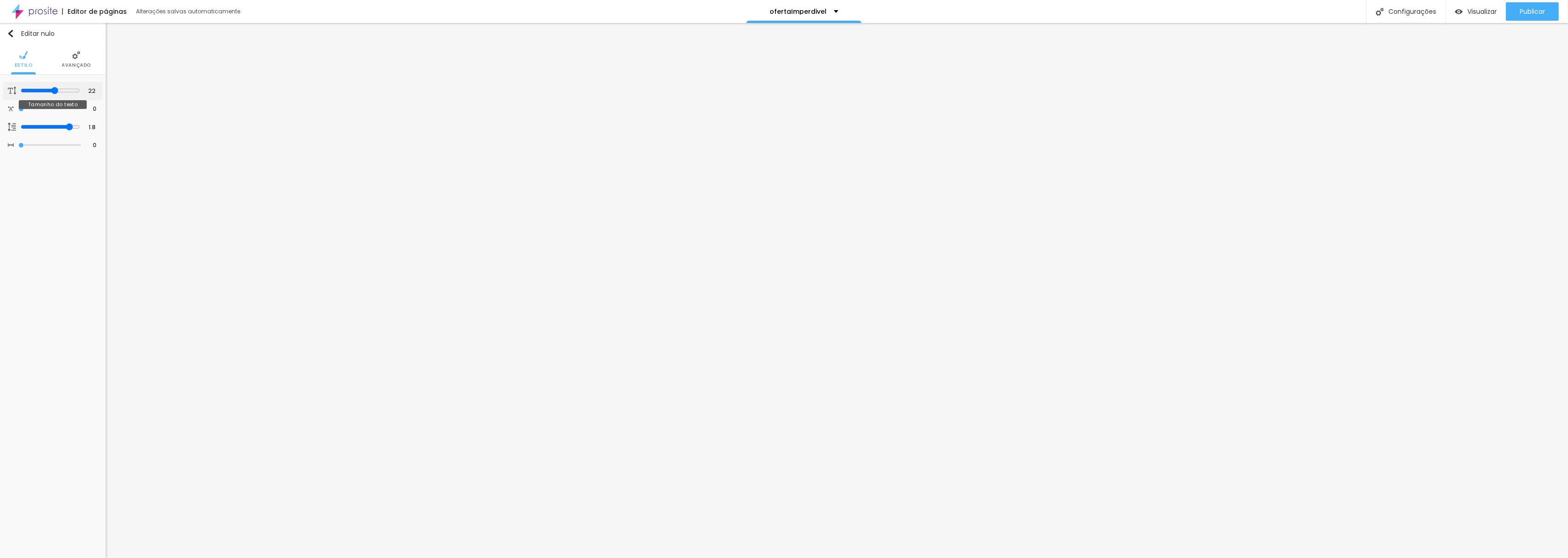
type input "23"
type input "22"
type input "21"
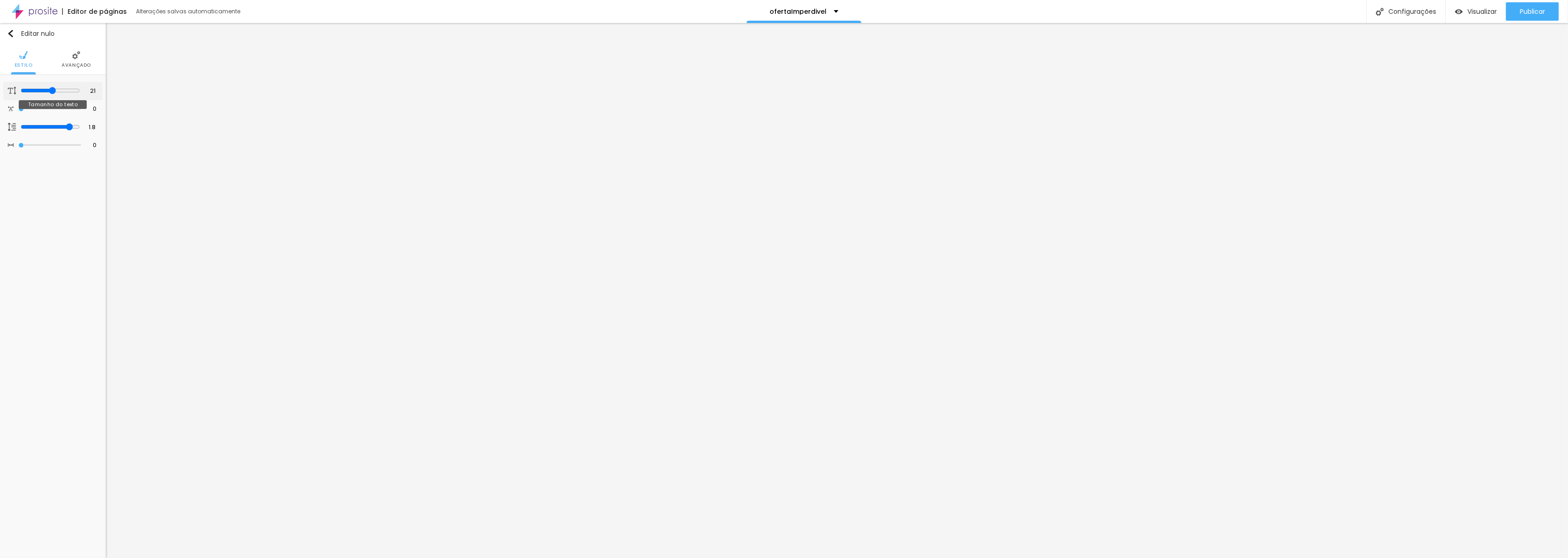
type input "20"
type input "19"
type input "18"
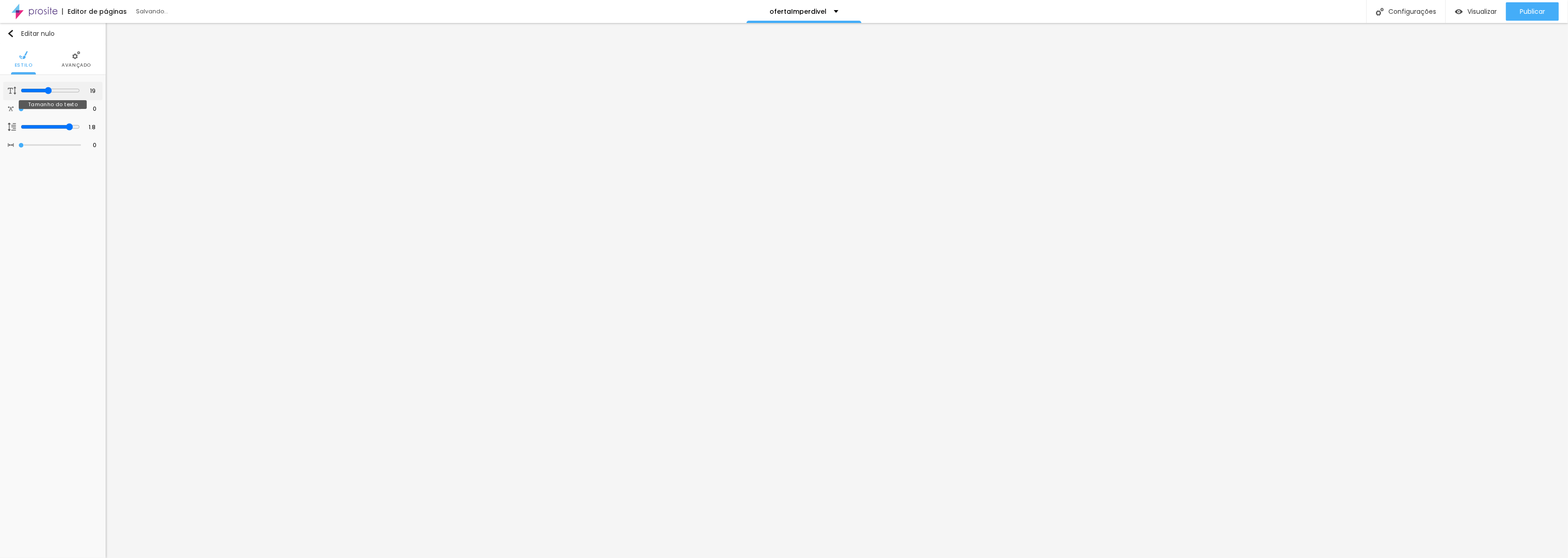
type input "18"
type input "17"
type input "16"
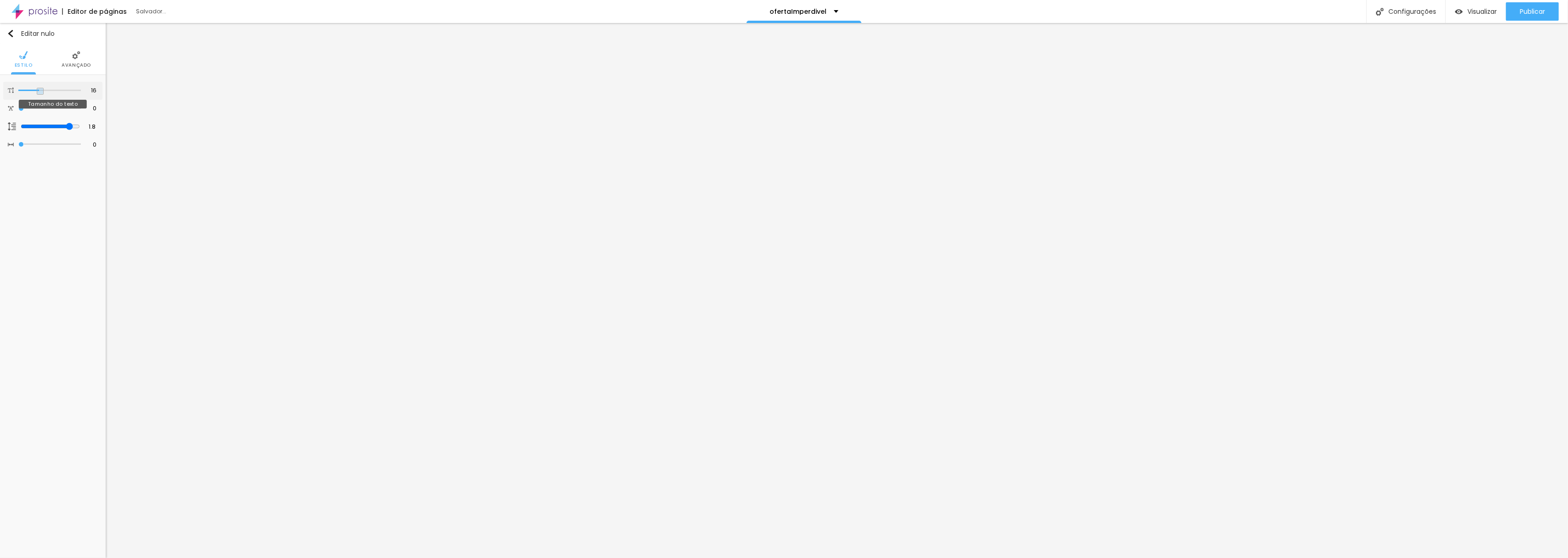
type input "15"
type input "14"
type input "13"
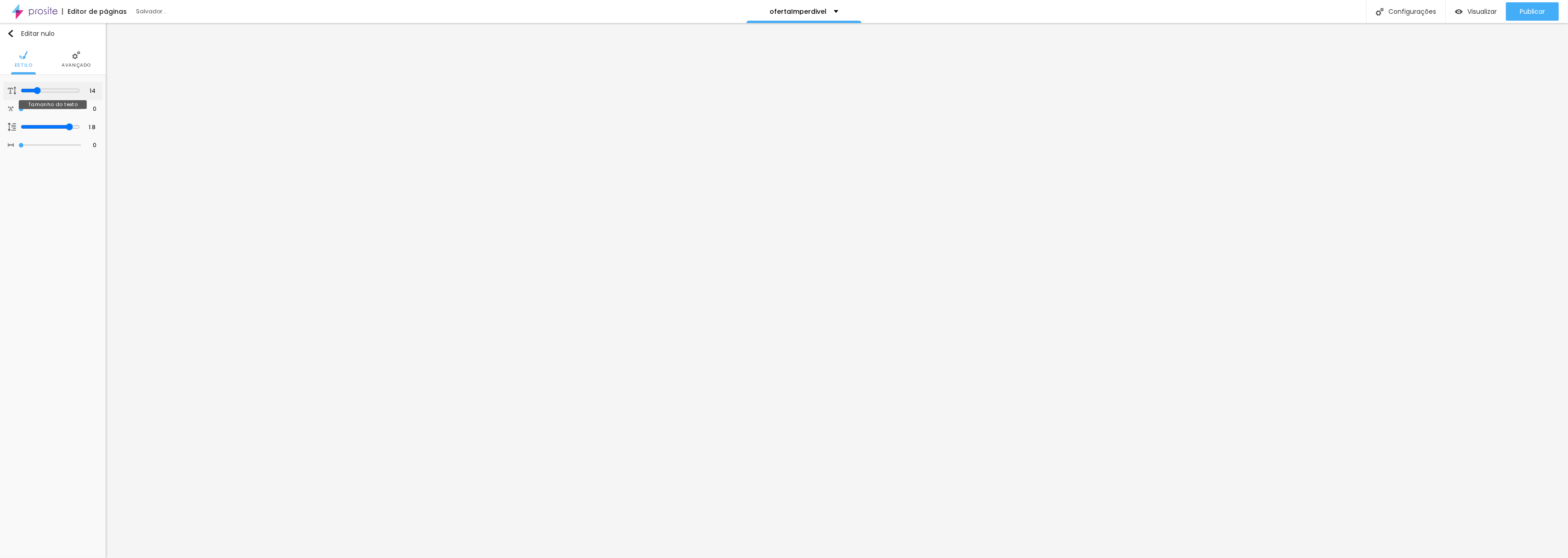
type input "13"
type input "14"
type input "15"
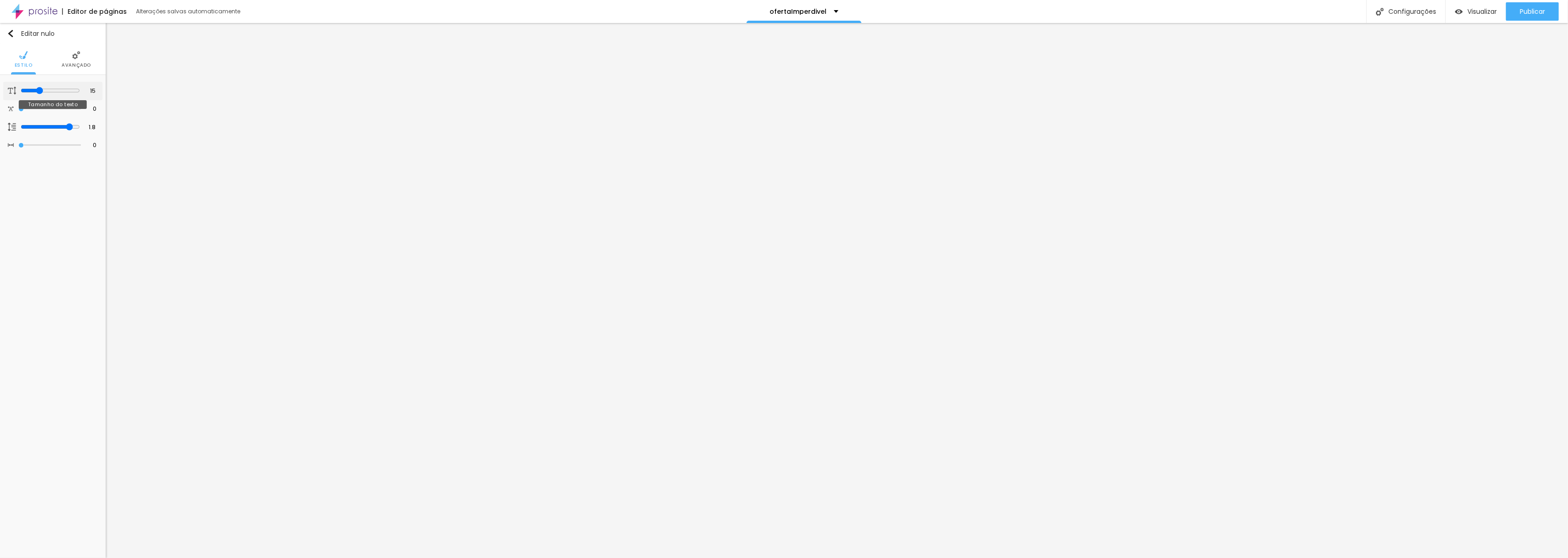
type input "16"
type input "17"
drag, startPoint x: 38, startPoint y: 89, endPoint x: 43, endPoint y: 88, distance: 5.1
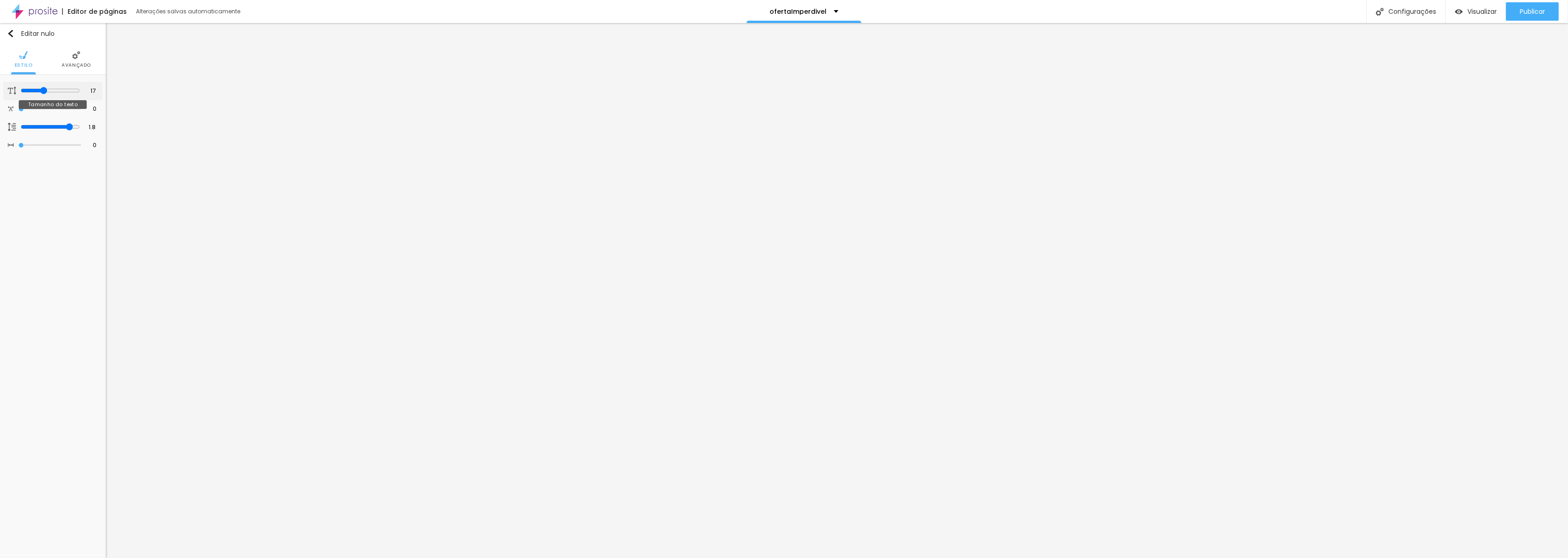
type input "17"
click at [43, 88] on input "range" at bounding box center [50, 90] width 59 height 7
click at [70, 58] on li "Avançado" at bounding box center [76, 59] width 29 height 30
click at [30, 100] on input "CLIQUE AQUI PARA BAIXAR O LIVRO GRATUITAMENTE" at bounding box center [53, 103] width 92 height 15
type input "Solicite seu orçamento"
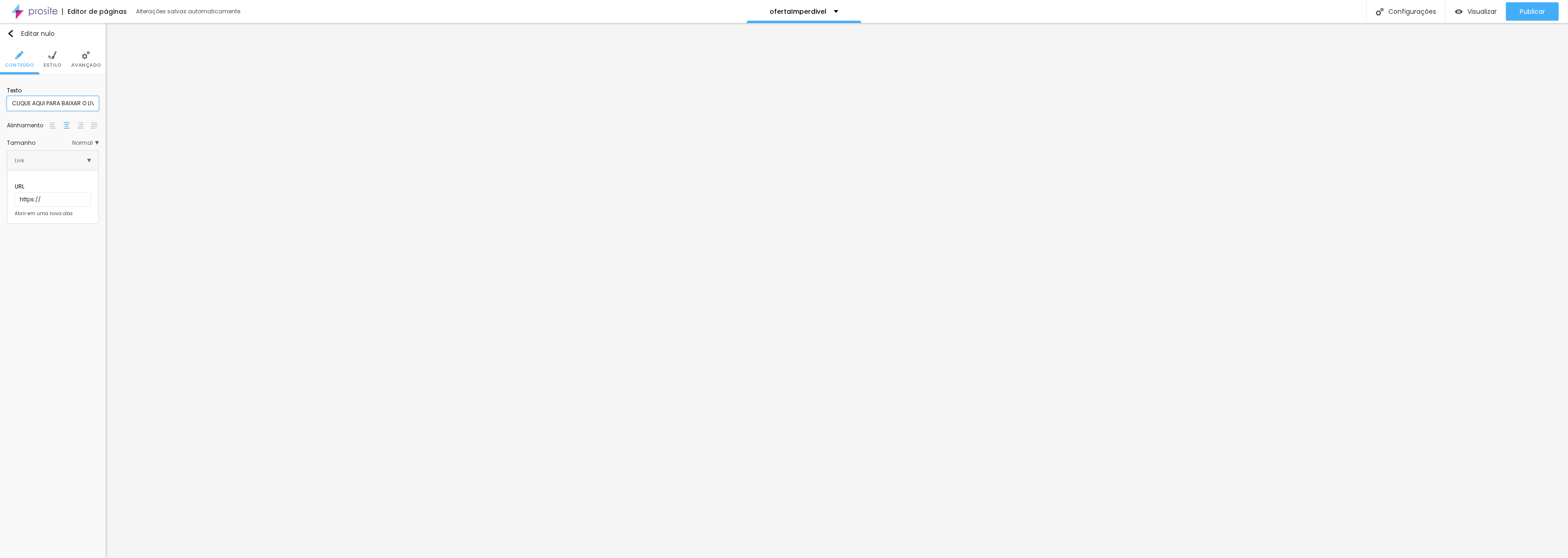
click at [11, 99] on input "CLIQUE AQUI PARA BAIXAR O LIVRO GRATUITAMENTE" at bounding box center [53, 103] width 92 height 15
type input "solicite seu orçamento"
click at [17, 99] on input "Click me" at bounding box center [53, 103] width 92 height 15
type input "Solicite seu orçamento"
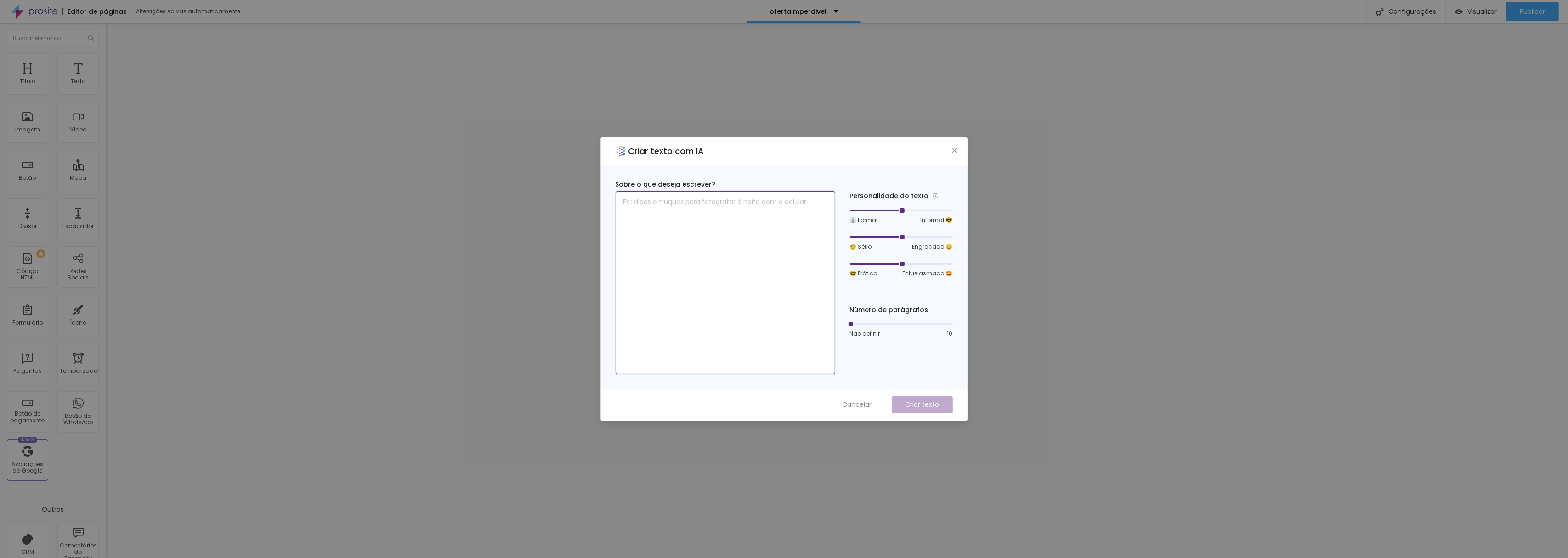
click at [654, 205] on textarea at bounding box center [726, 282] width 220 height 183
type textarea "fazer uma oferta de um album de fotos imperdivel"
drag, startPoint x: 899, startPoint y: 209, endPoint x: 943, endPoint y: 214, distance: 44.3
click at [943, 214] on div "👔 Formal Informal 😎" at bounding box center [901, 215] width 103 height 17
drag, startPoint x: 899, startPoint y: 237, endPoint x: 873, endPoint y: 239, distance: 26.1
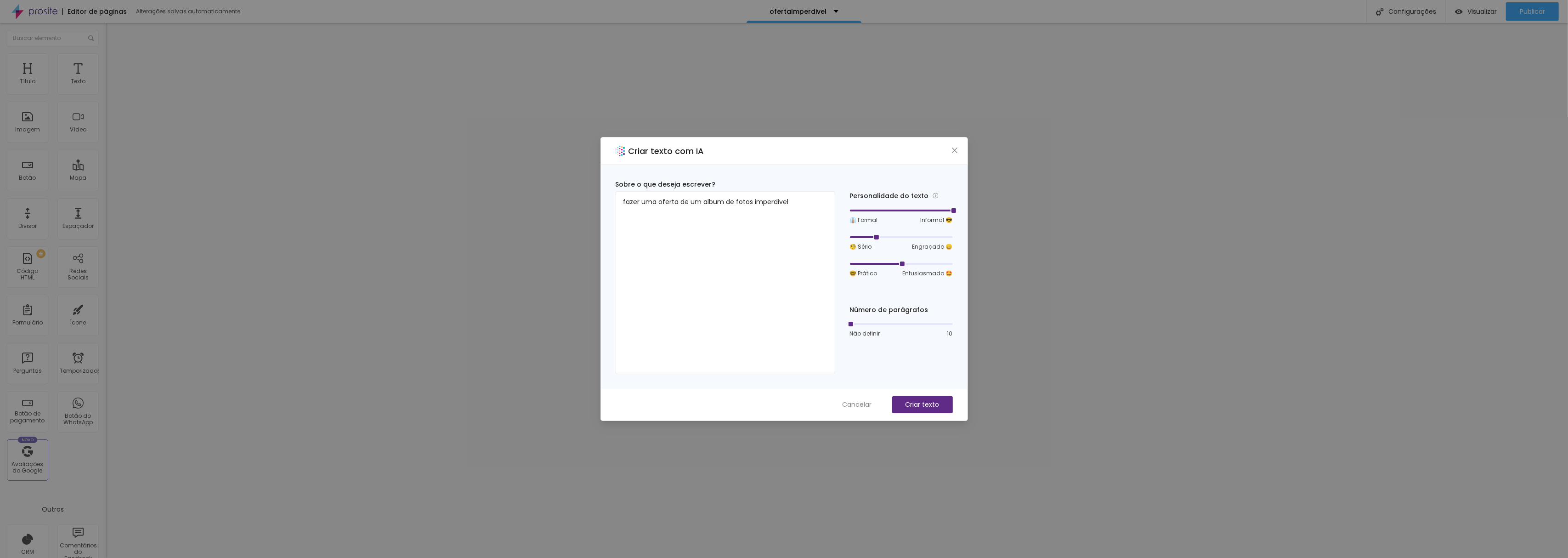
click at [873, 239] on div at bounding box center [875, 237] width 5 height 5
drag, startPoint x: 850, startPoint y: 324, endPoint x: 874, endPoint y: 325, distance: 24.0
click at [872, 325] on div at bounding box center [870, 323] width 5 height 5
click at [921, 402] on font "Criar texto" at bounding box center [922, 404] width 34 height 9
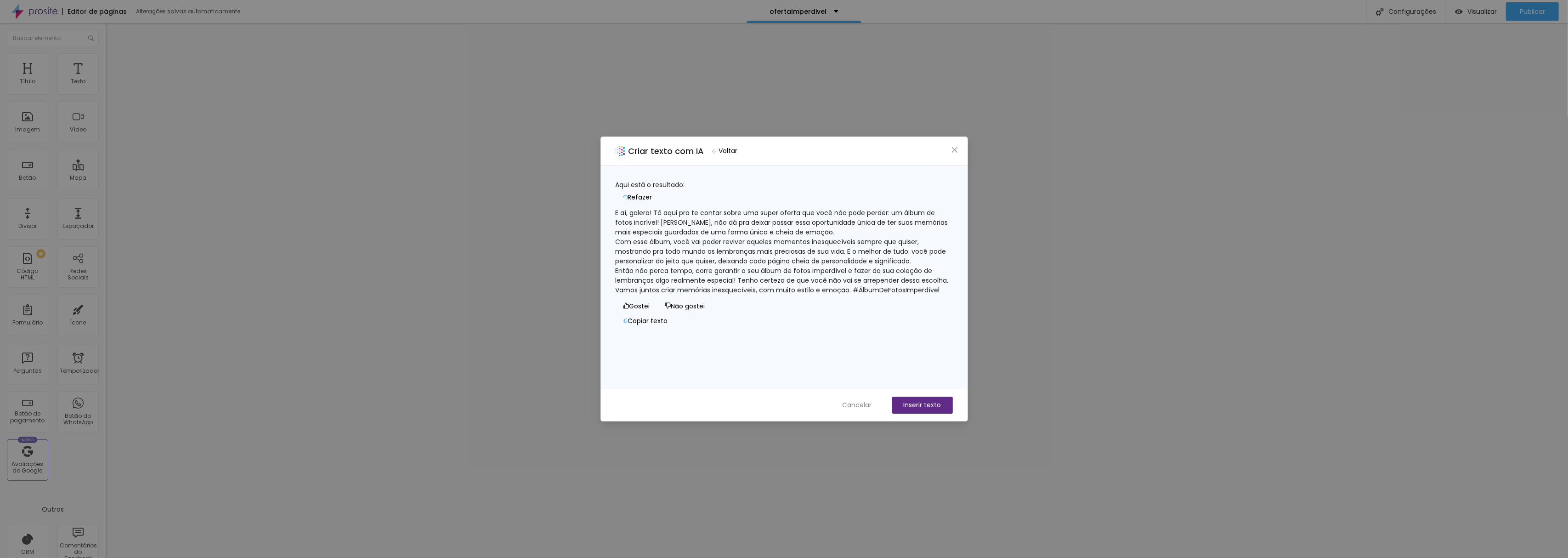
click at [673, 310] on font "Não gostei" at bounding box center [689, 305] width 34 height 9
click at [855, 403] on font "Cancelar" at bounding box center [856, 404] width 29 height 9
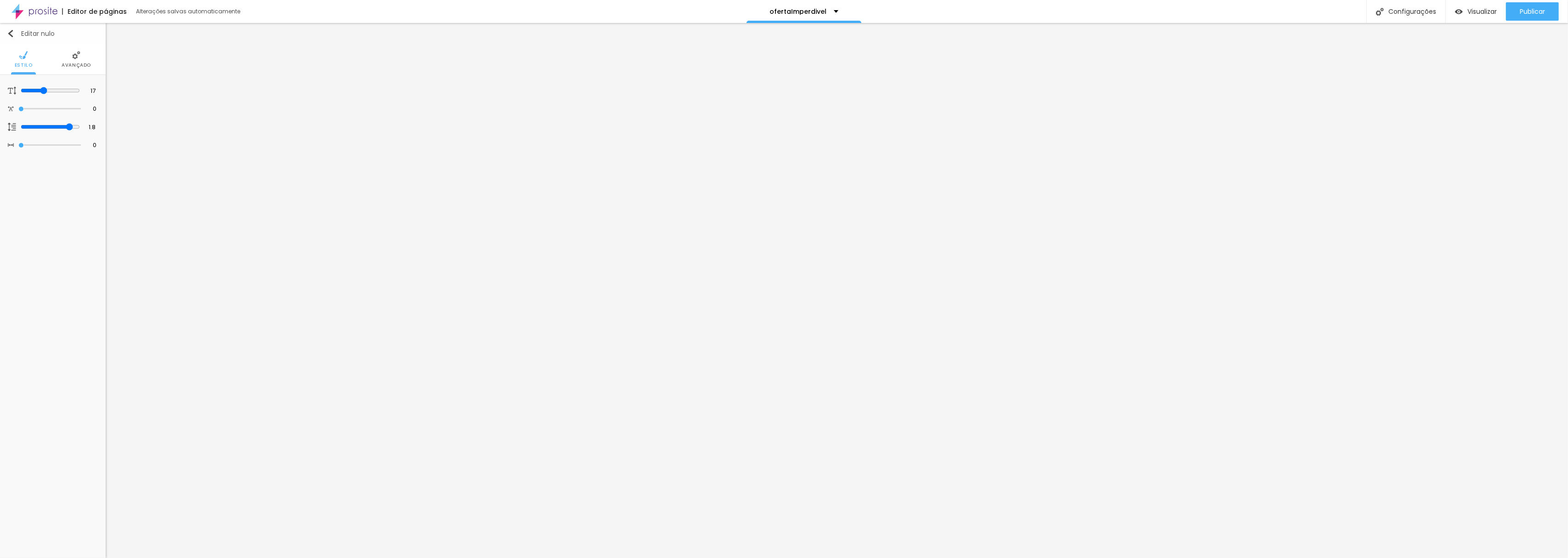
click at [13, 33] on img "button" at bounding box center [10, 33] width 7 height 7
type input "18"
type input "19"
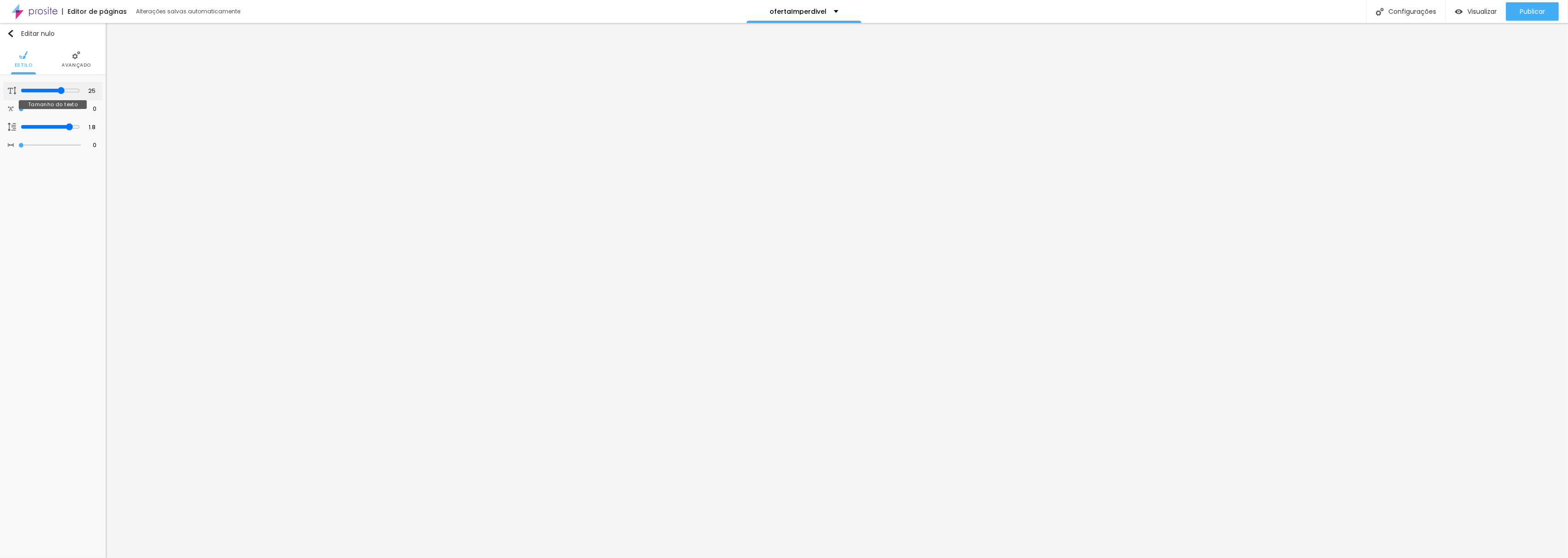
drag, startPoint x: 41, startPoint y: 89, endPoint x: 60, endPoint y: 135, distance: 49.8
click at [60, 94] on input "range" at bounding box center [50, 90] width 59 height 7
click at [24, 63] on font "Estilo" at bounding box center [24, 65] width 18 height 7
click at [73, 58] on img at bounding box center [76, 55] width 8 height 8
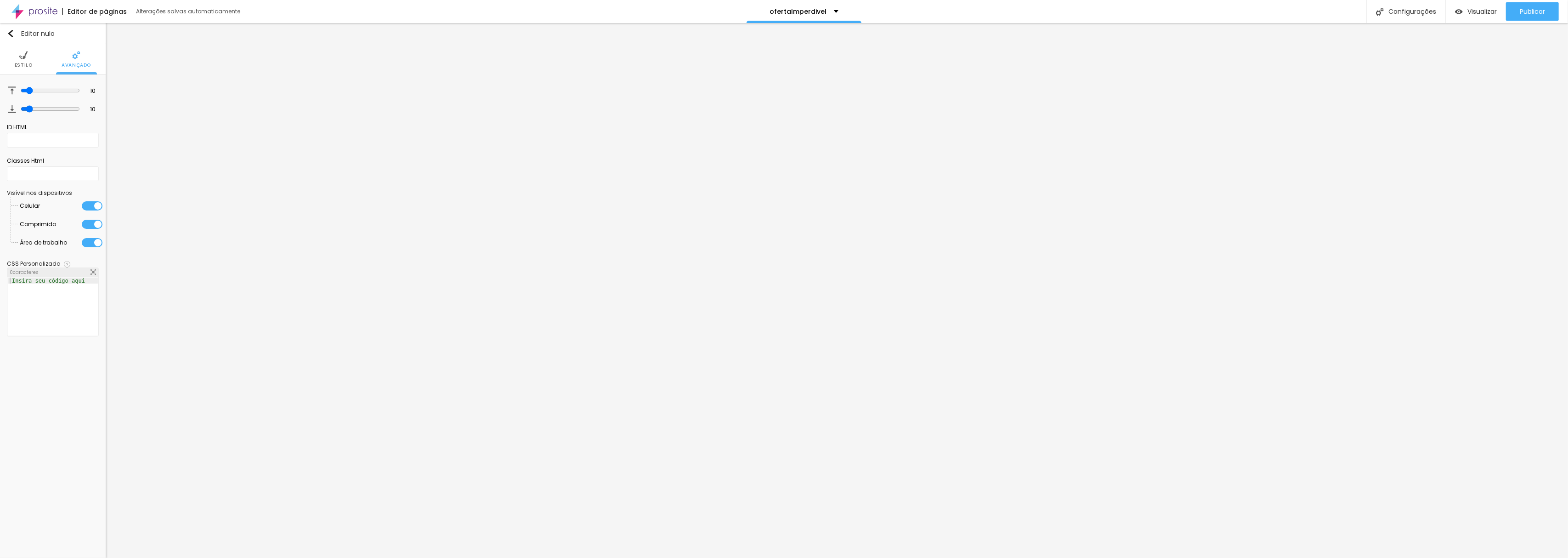
click at [17, 54] on li "Estilo" at bounding box center [24, 59] width 18 height 30
click at [15, 32] on div "Editar nulo" at bounding box center [31, 33] width 48 height 7
